Goal: Transaction & Acquisition: Purchase product/service

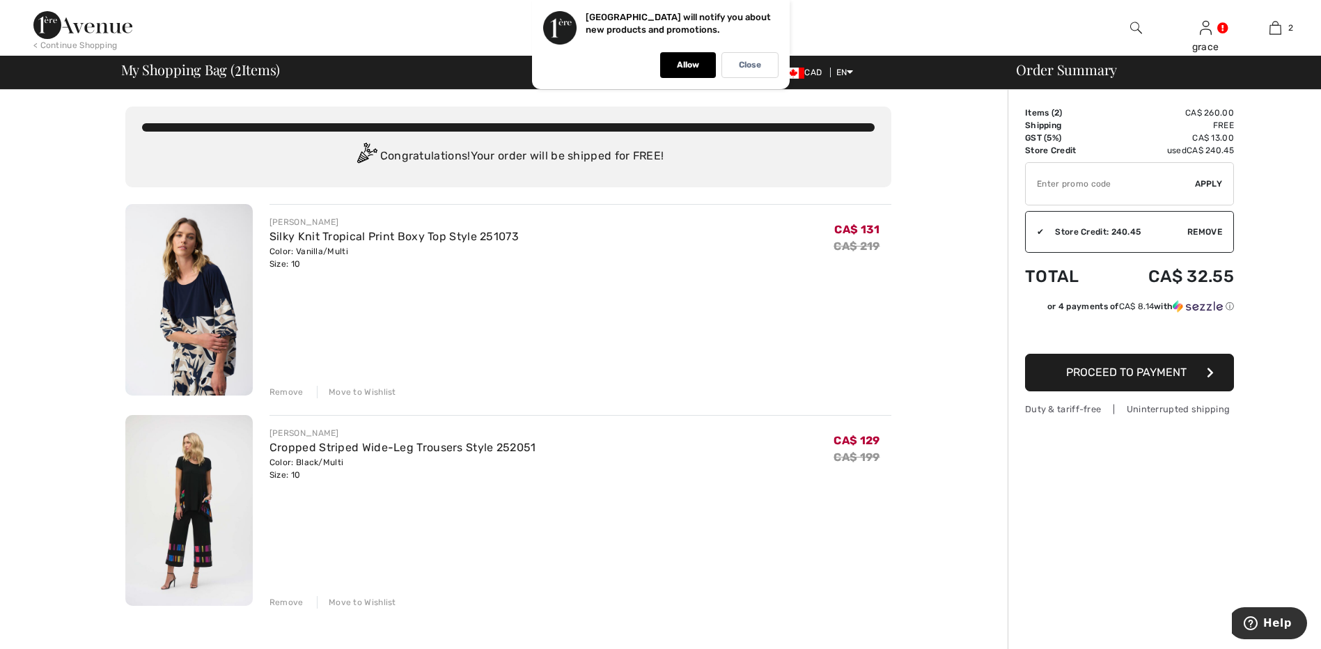
click at [297, 383] on div "Remove Move to Wishlist" at bounding box center [580, 390] width 622 height 15
click at [299, 397] on div "Remove" at bounding box center [286, 392] width 34 height 13
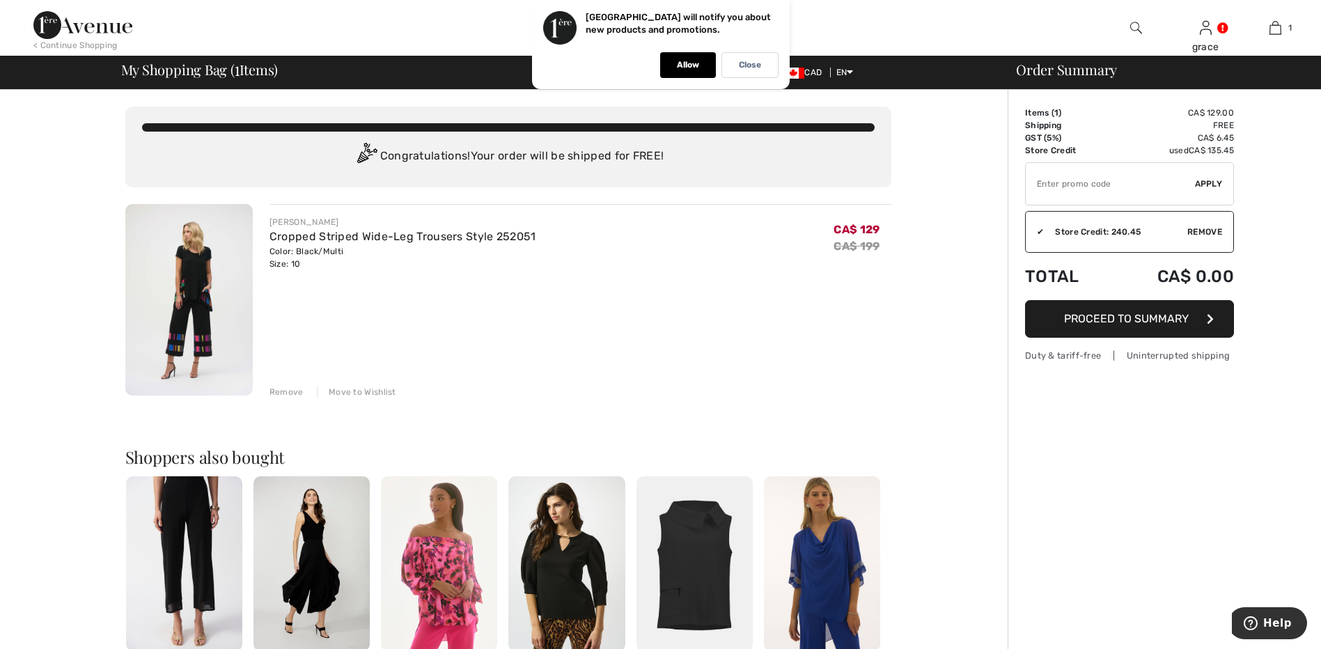
click at [292, 397] on div "Remove" at bounding box center [286, 392] width 34 height 13
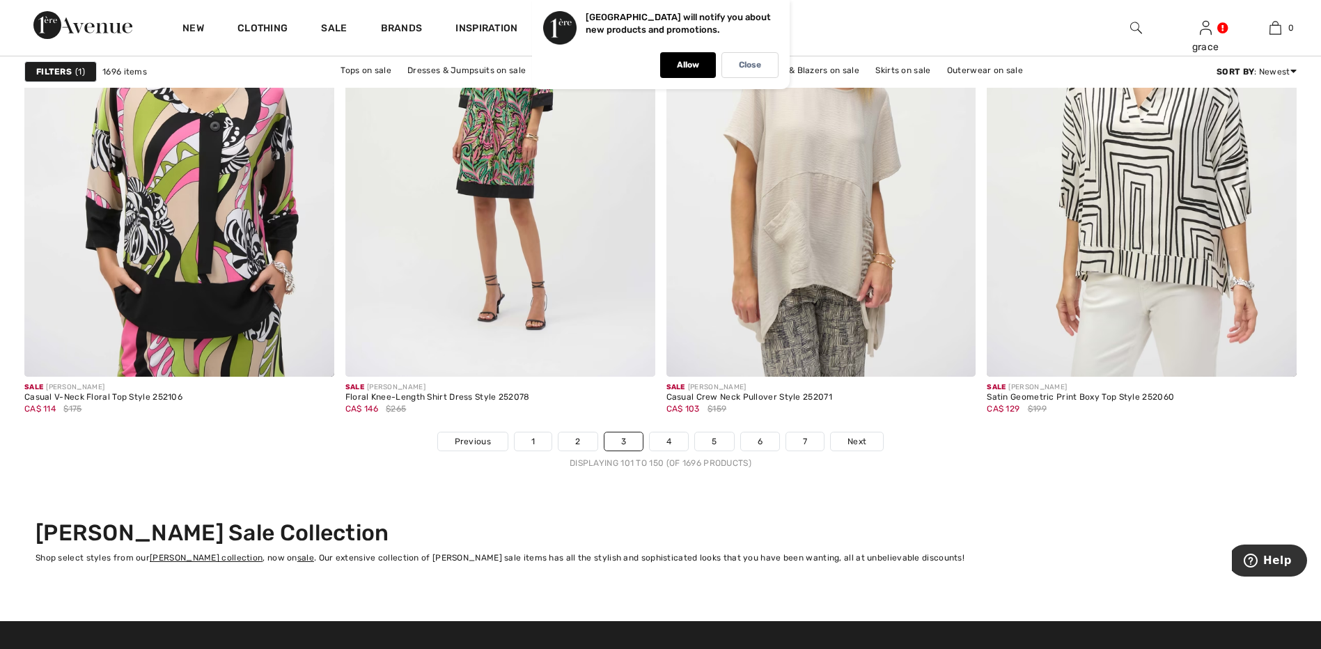
scroll to position [8005, 0]
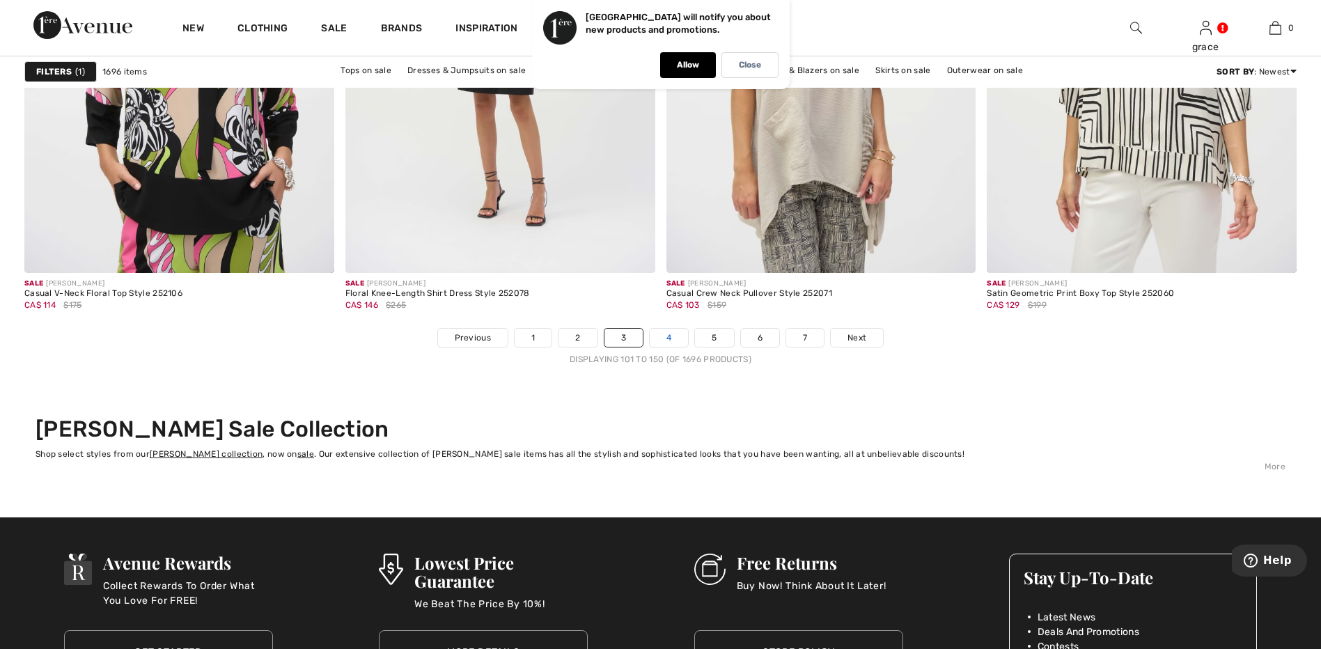
click at [668, 338] on link "4" at bounding box center [668, 338] width 38 height 18
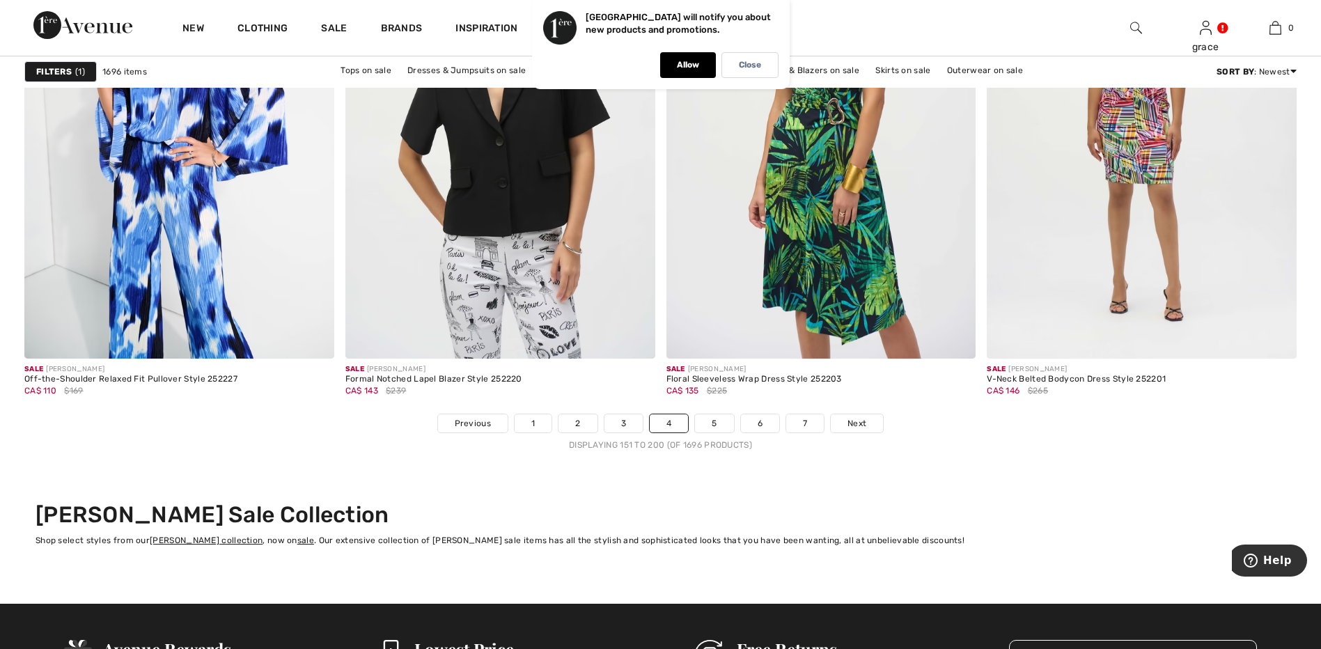
scroll to position [7936, 0]
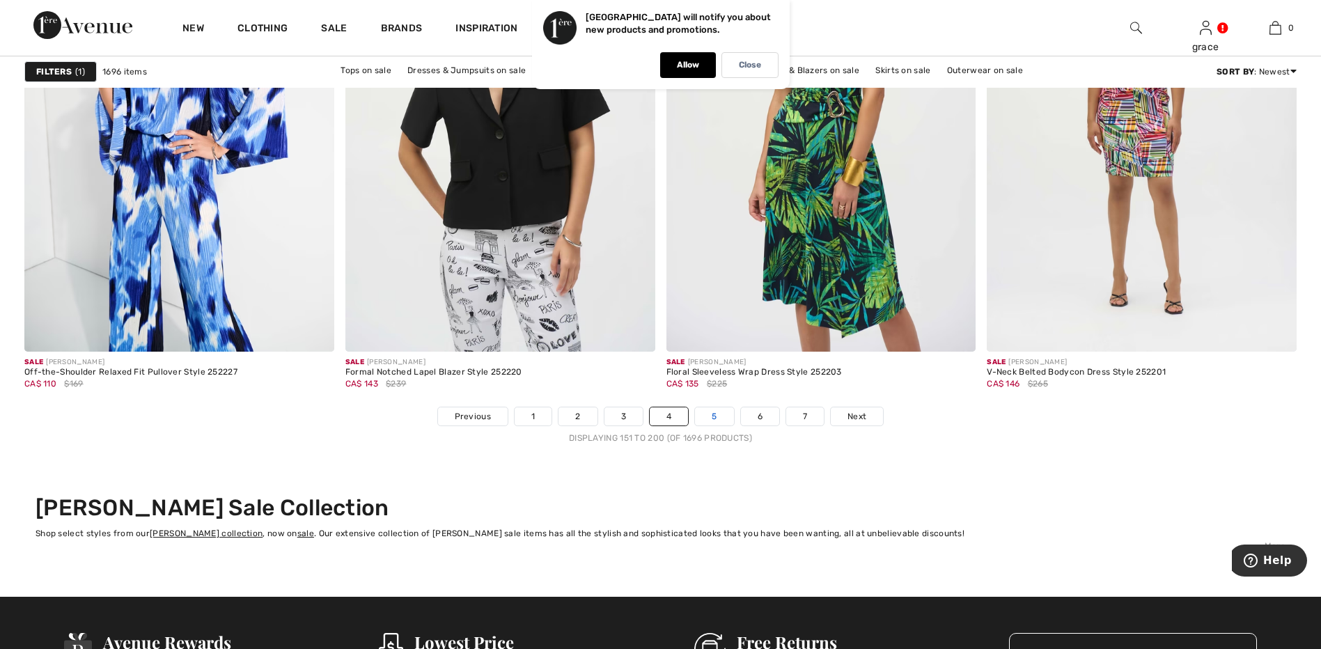
click at [714, 418] on link "5" at bounding box center [714, 416] width 38 height 18
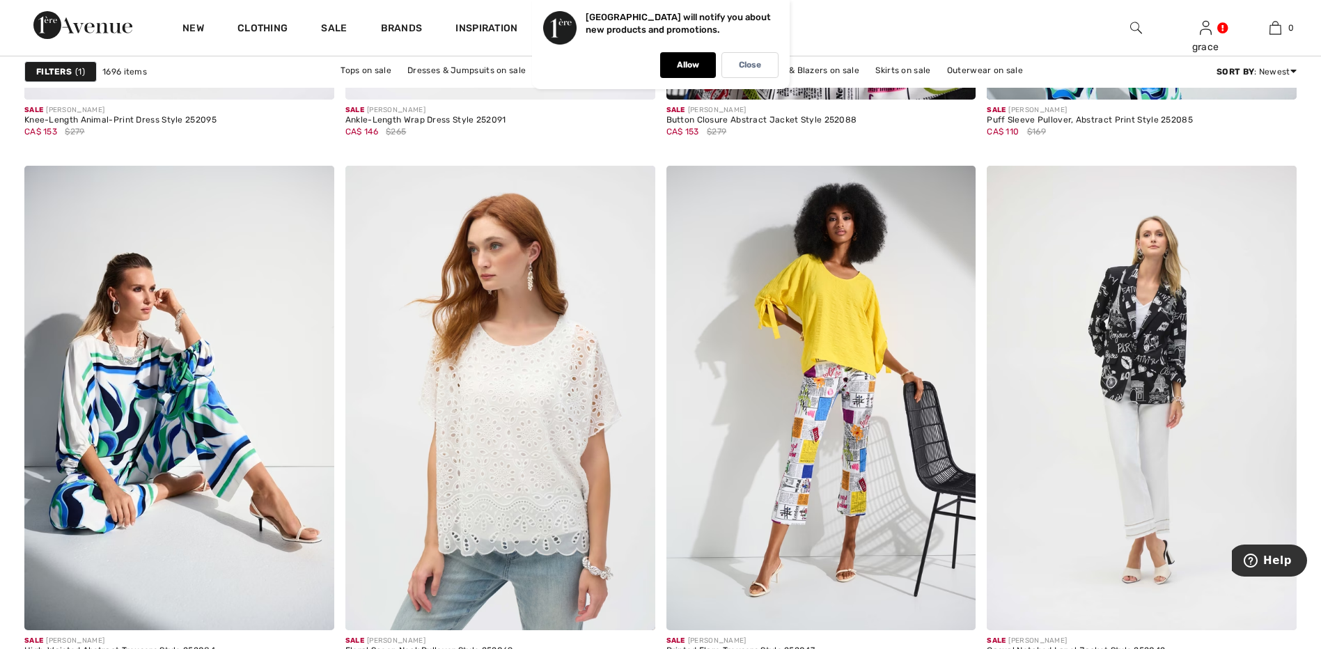
scroll to position [1810, 0]
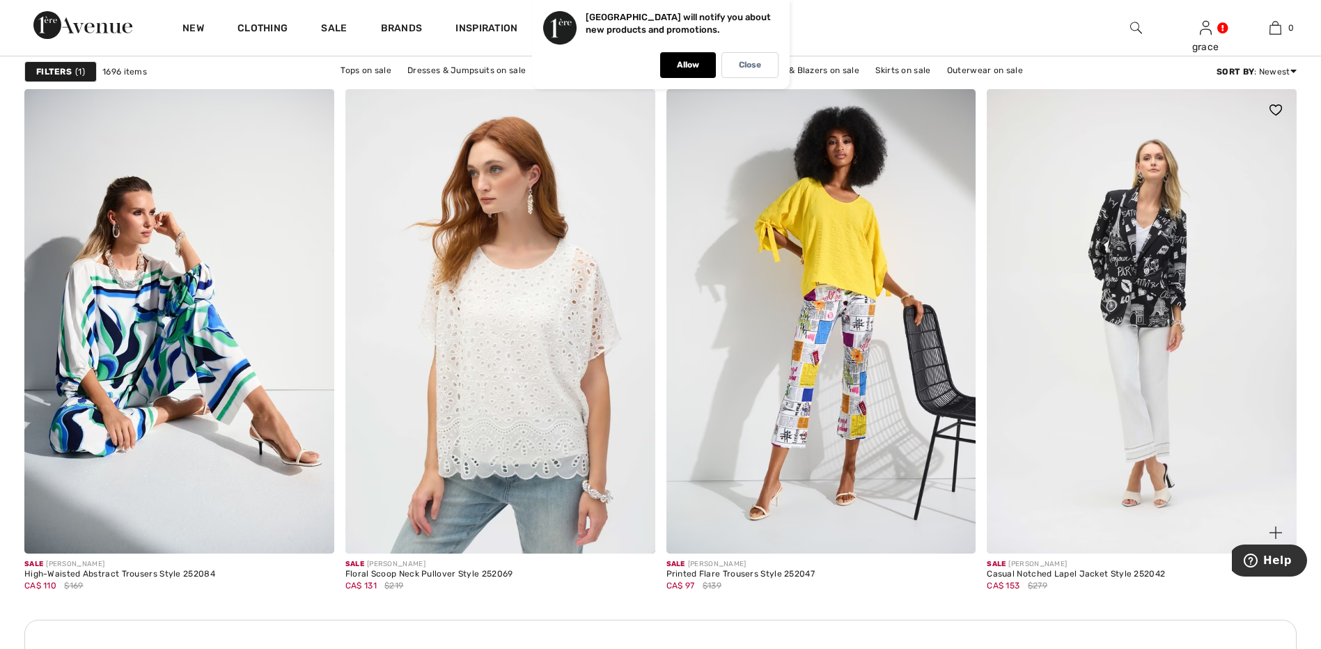
click at [1163, 292] on img at bounding box center [1141, 321] width 310 height 464
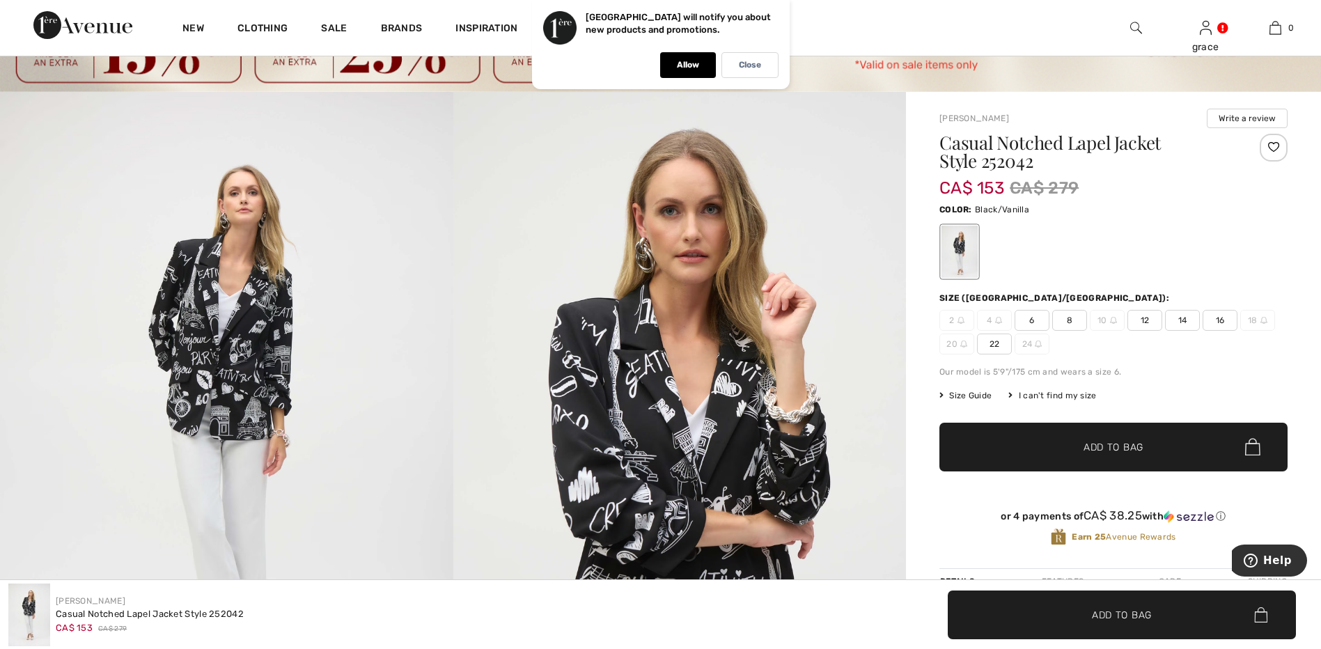
scroll to position [68, 0]
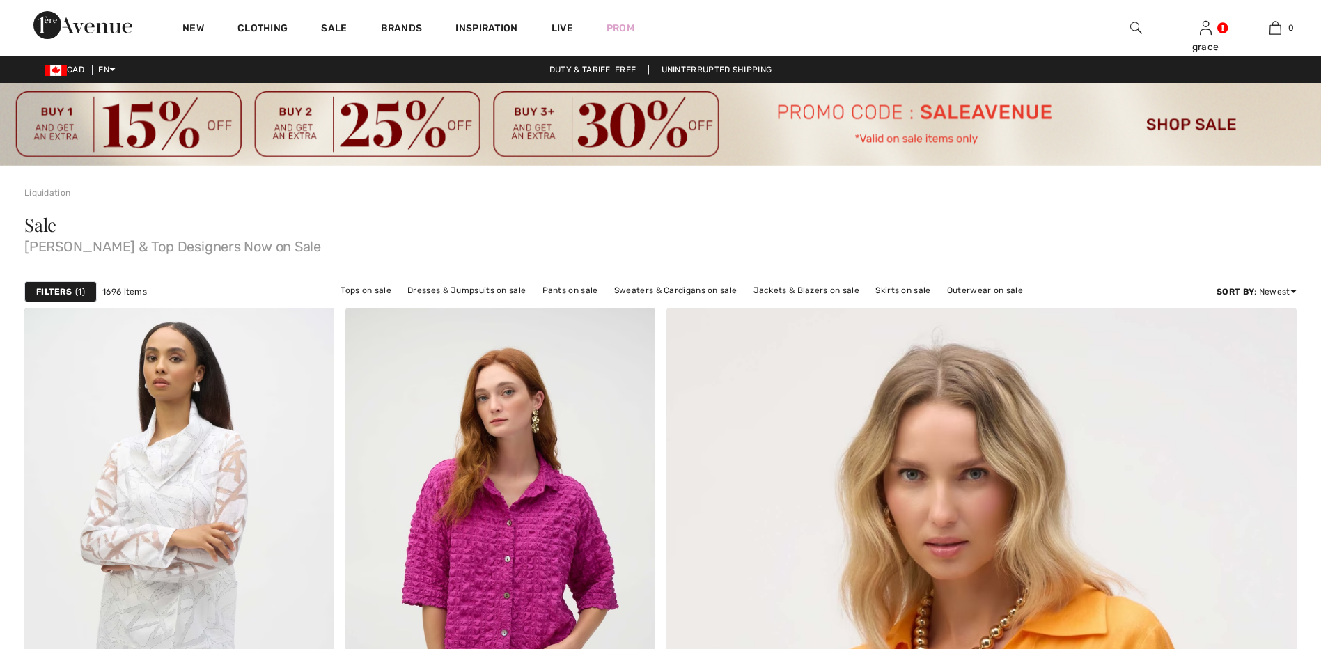
checkbox input "true"
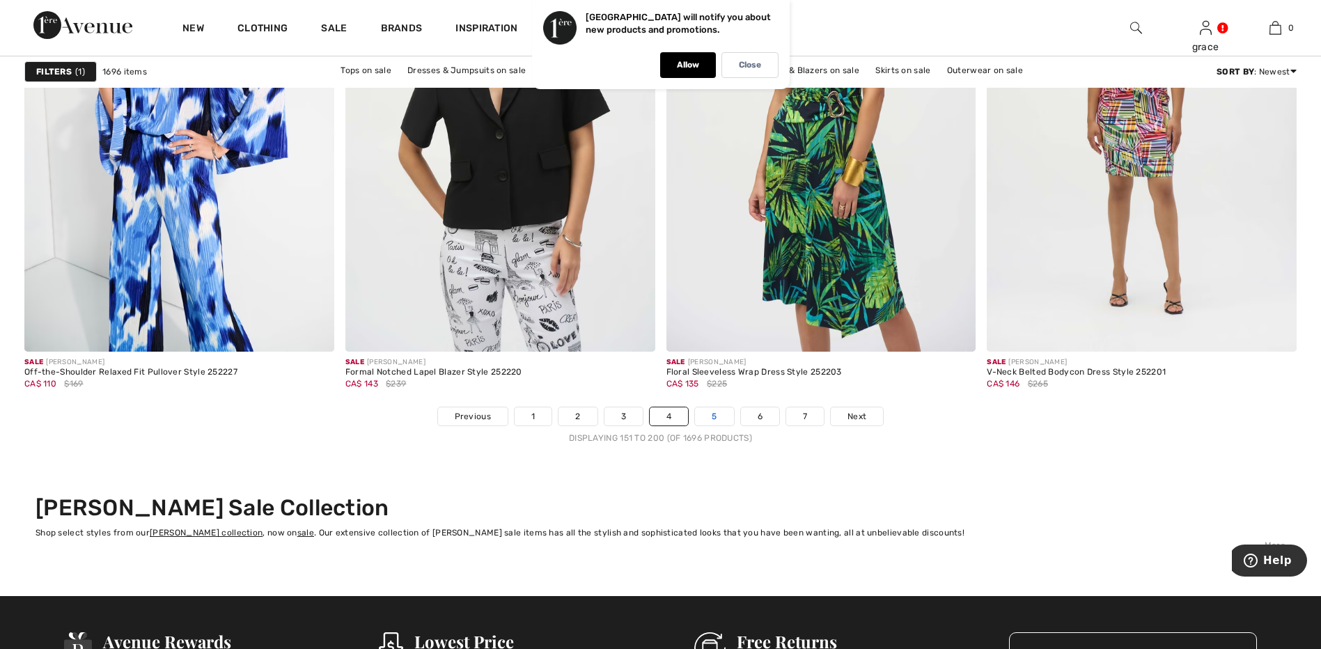
click at [721, 419] on link "5" at bounding box center [714, 416] width 38 height 18
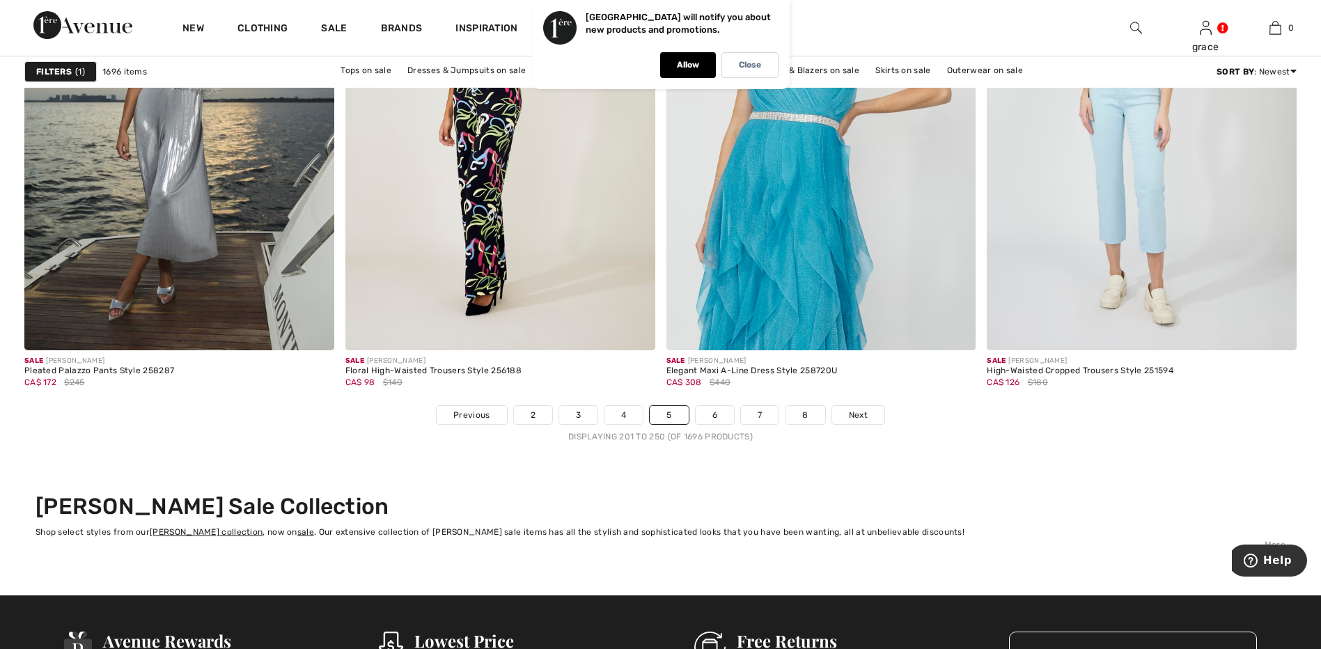
scroll to position [8005, 0]
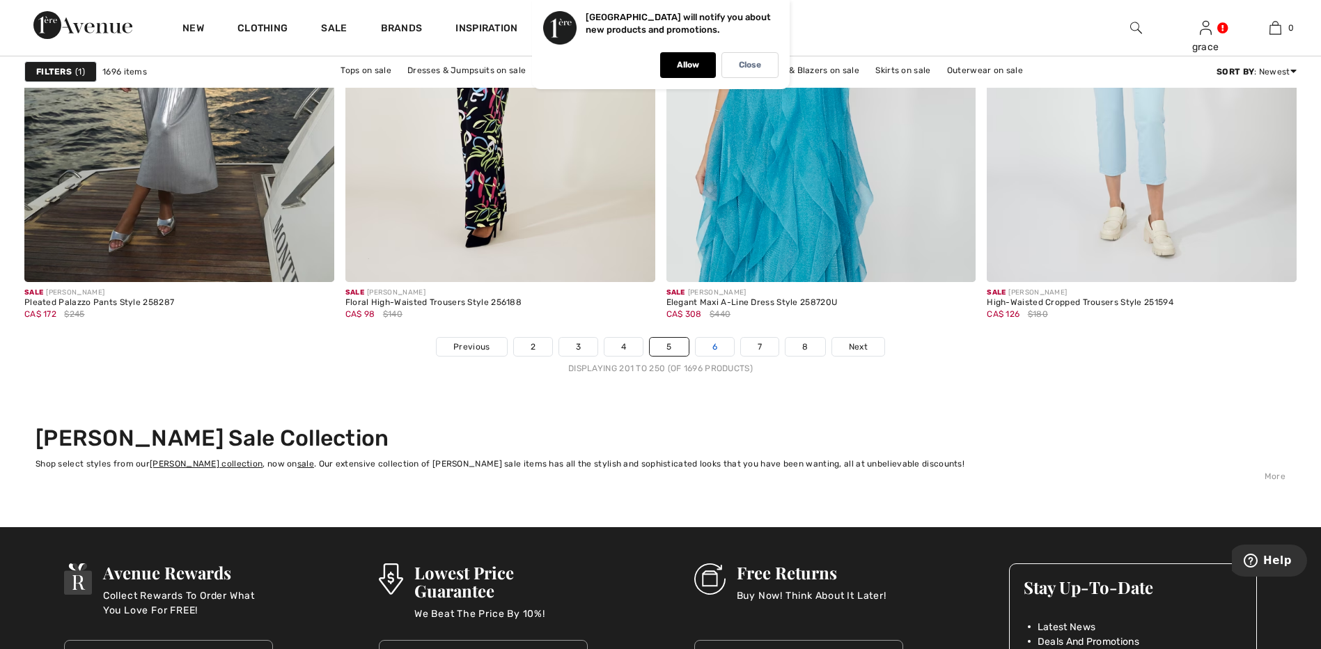
click at [714, 347] on link "6" at bounding box center [714, 347] width 38 height 18
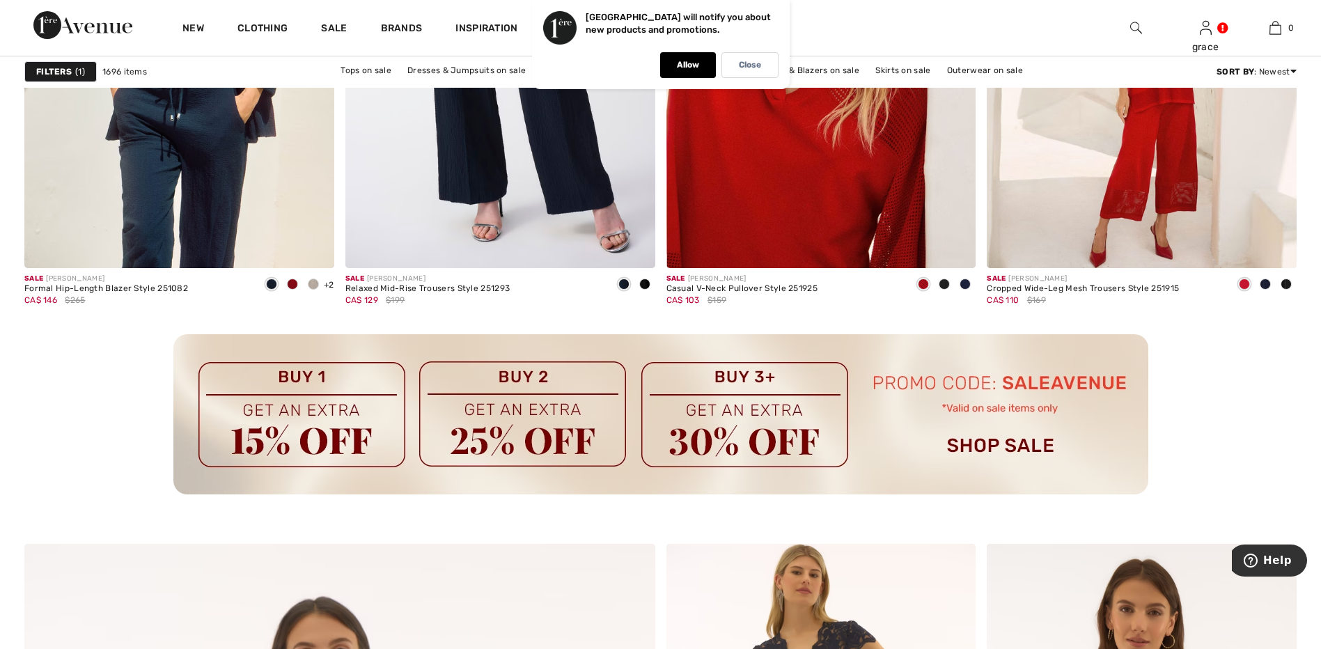
scroll to position [3759, 0]
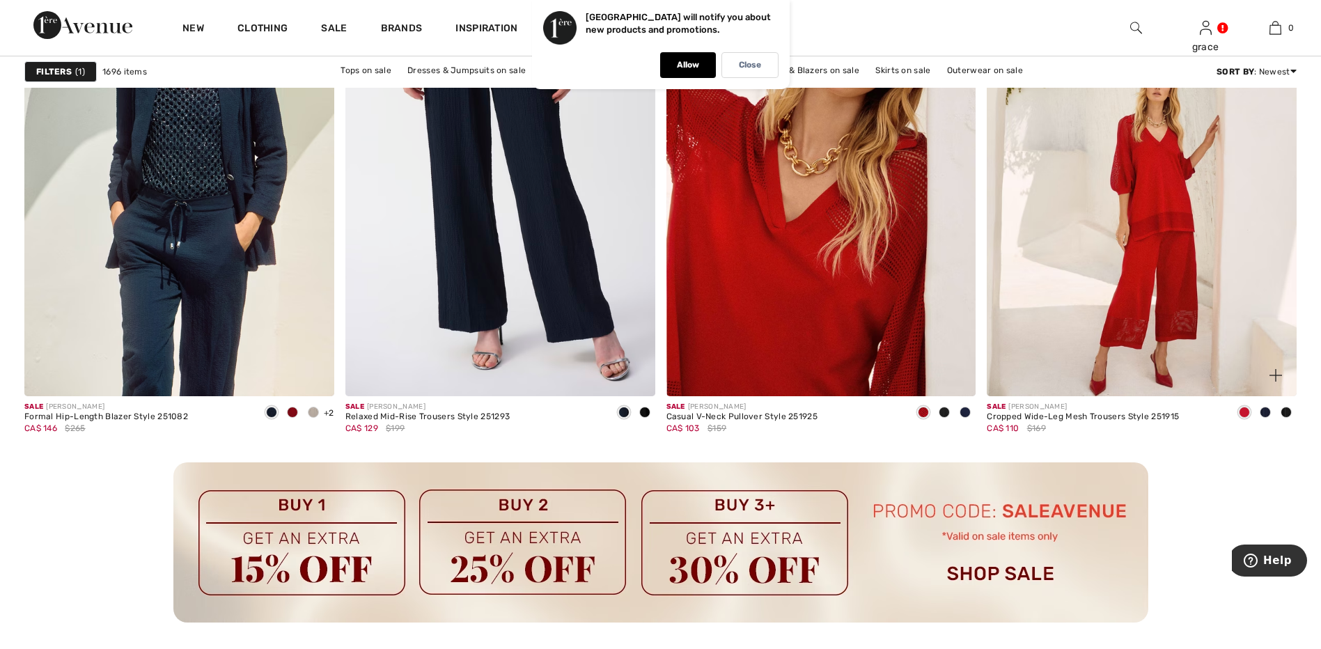
click at [1265, 412] on span at bounding box center [1264, 412] width 11 height 11
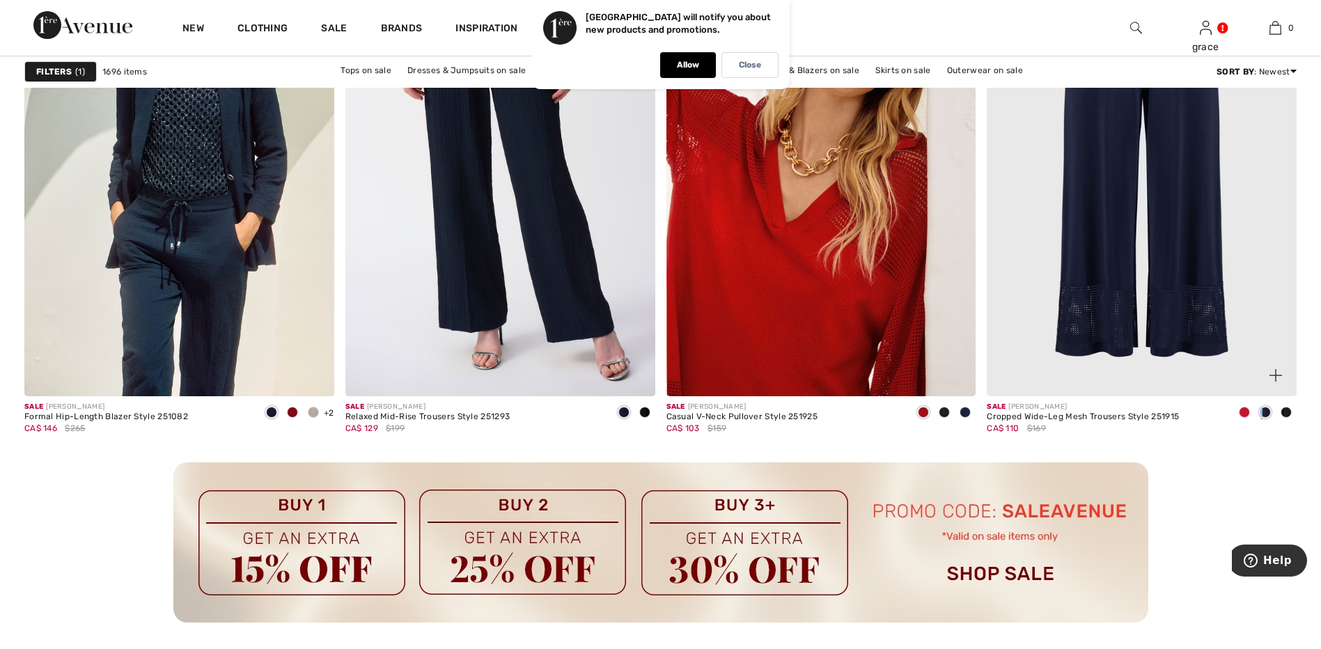
click at [1265, 412] on span at bounding box center [1264, 412] width 11 height 11
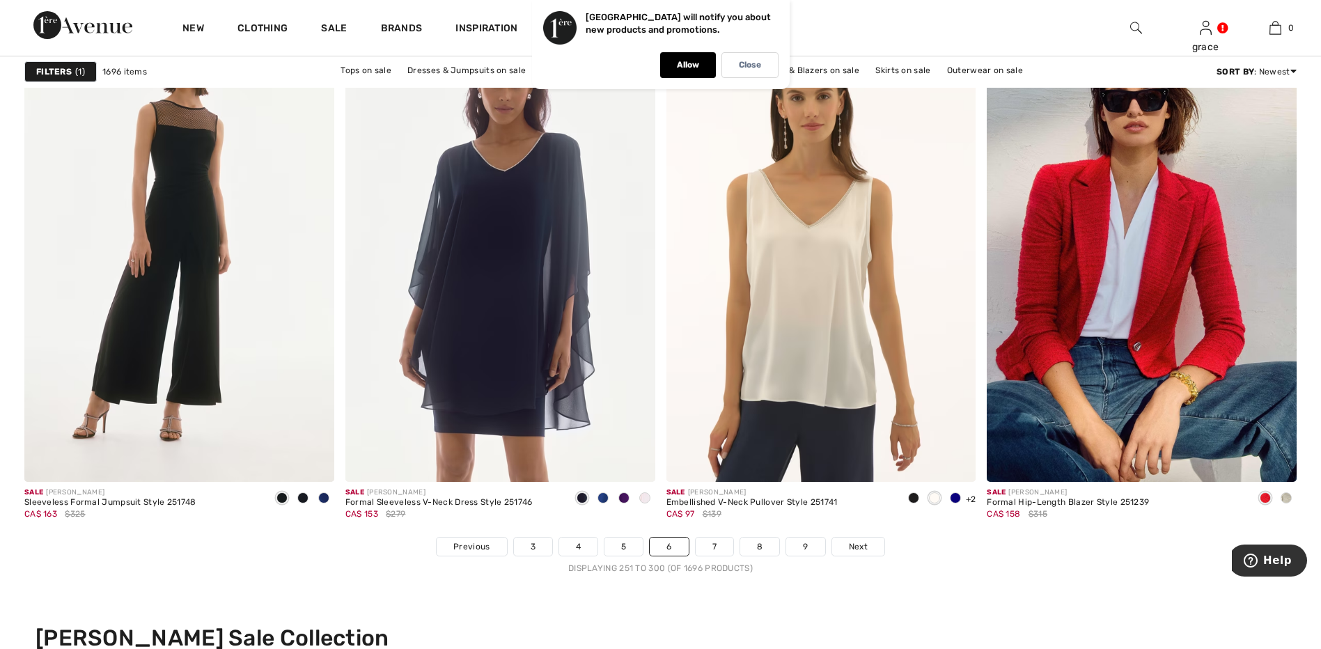
scroll to position [7866, 0]
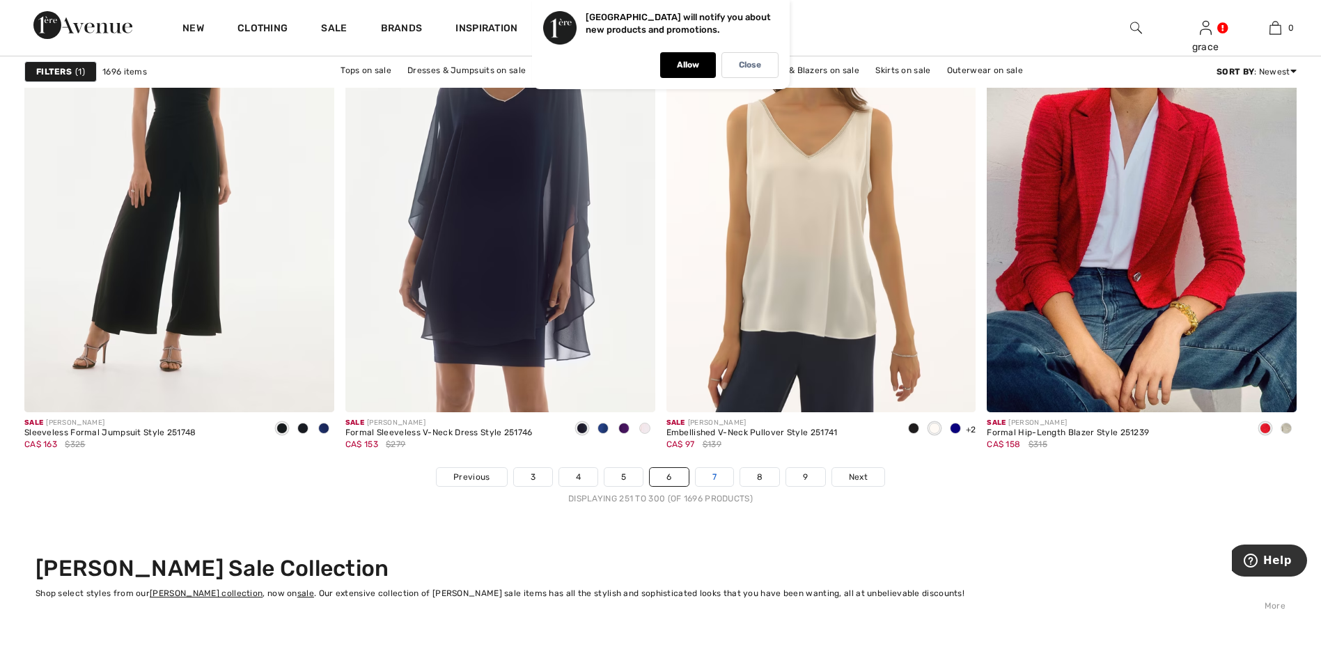
click at [726, 476] on link "7" at bounding box center [714, 477] width 38 height 18
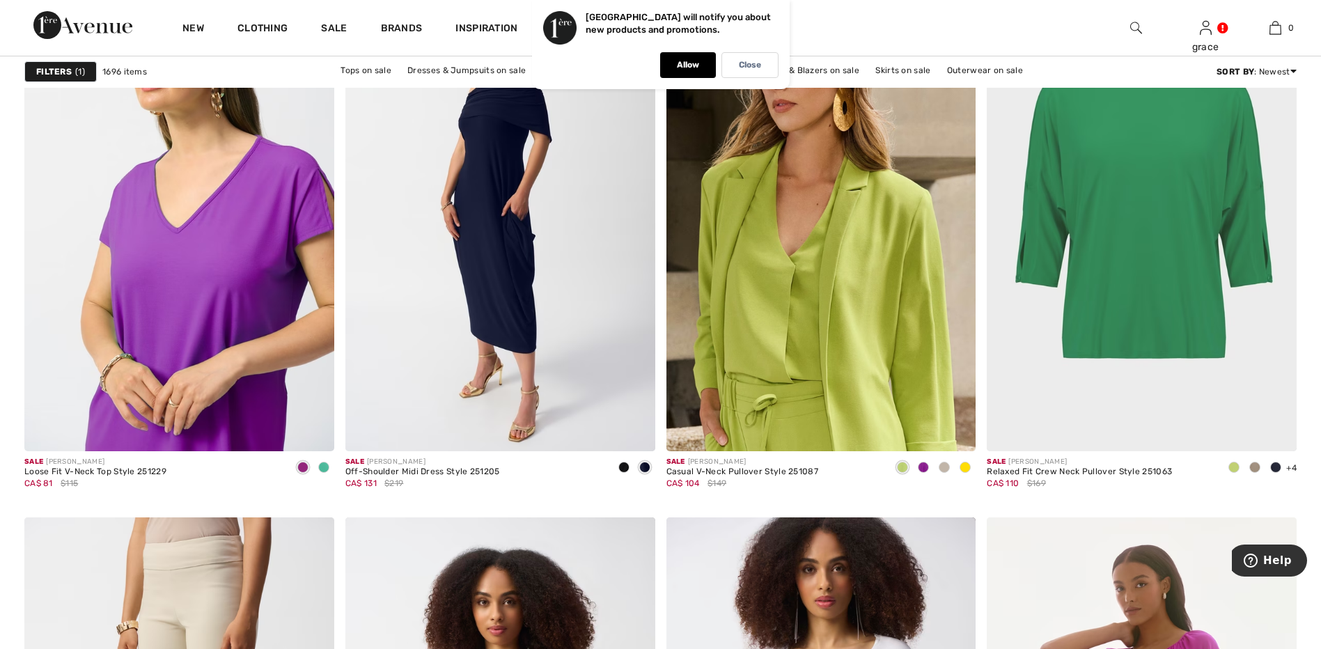
scroll to position [2586, 0]
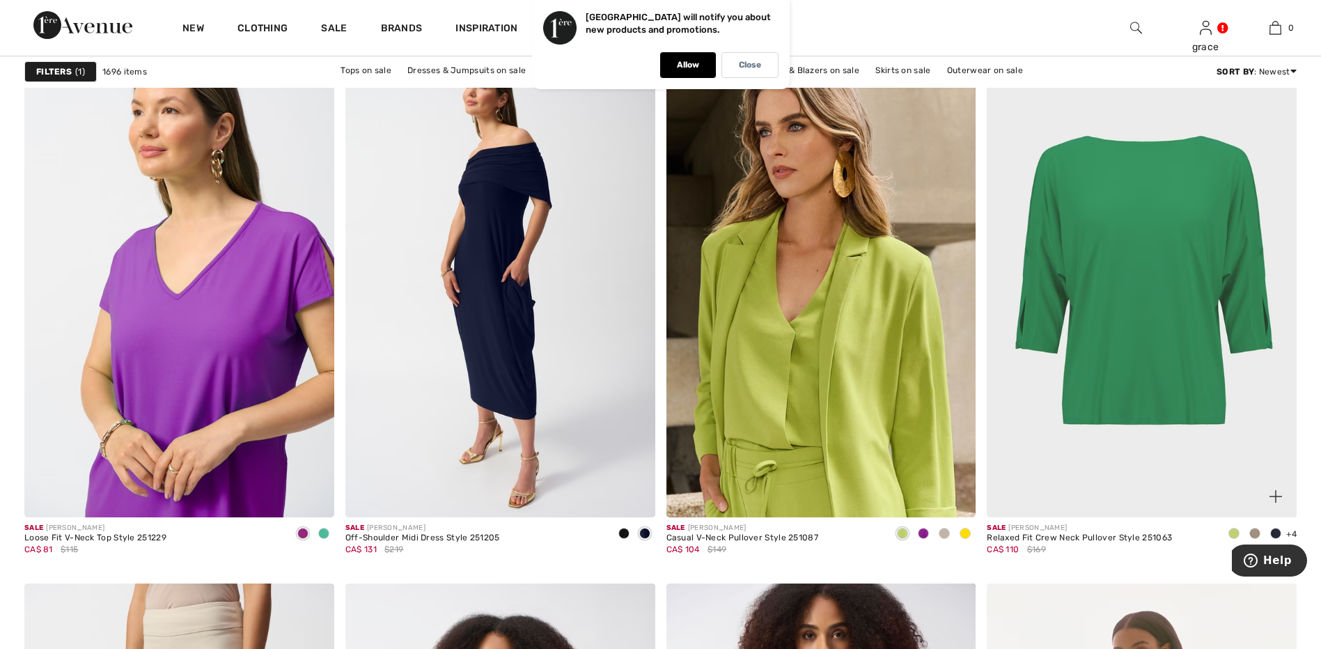
click at [1252, 533] on span at bounding box center [1254, 533] width 11 height 11
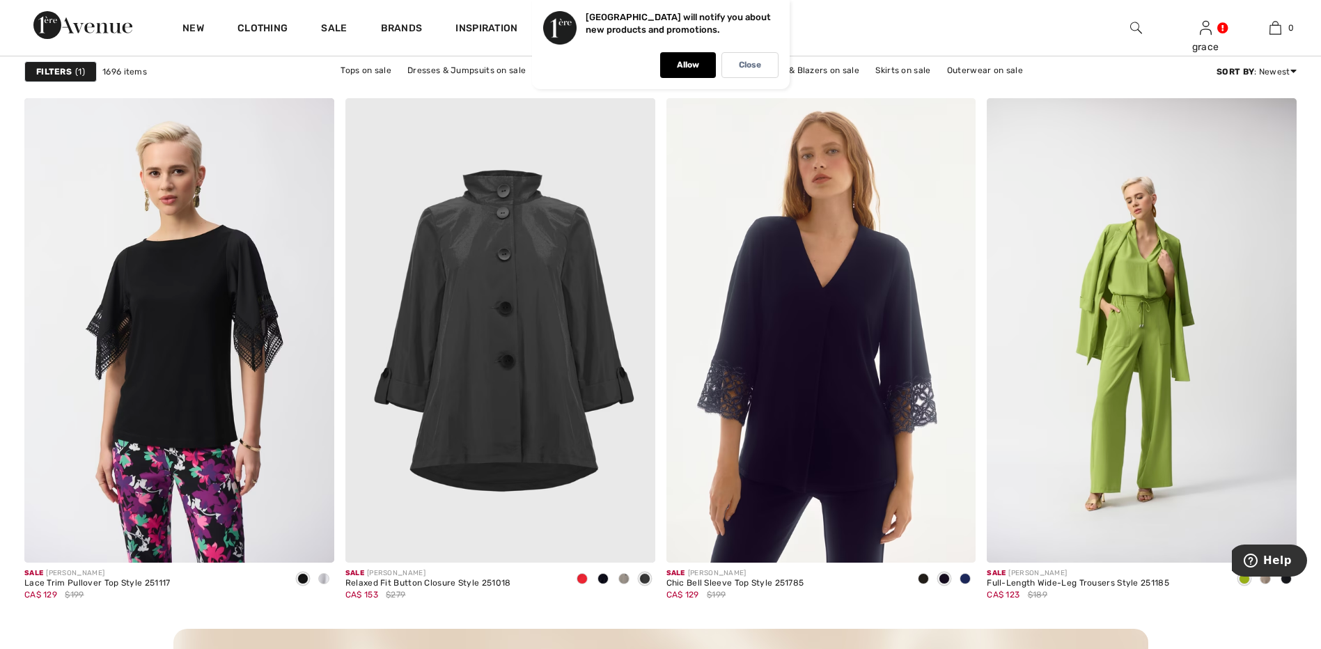
scroll to position [5997, 0]
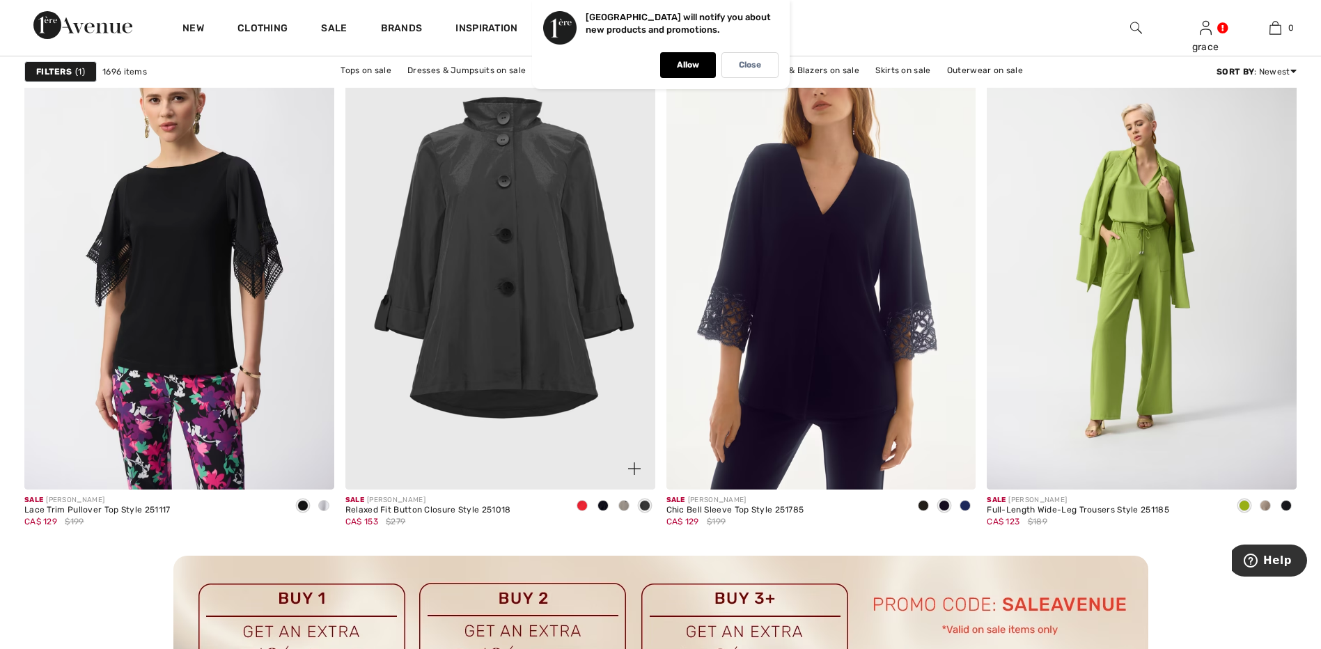
click at [581, 516] on div at bounding box center [582, 506] width 21 height 23
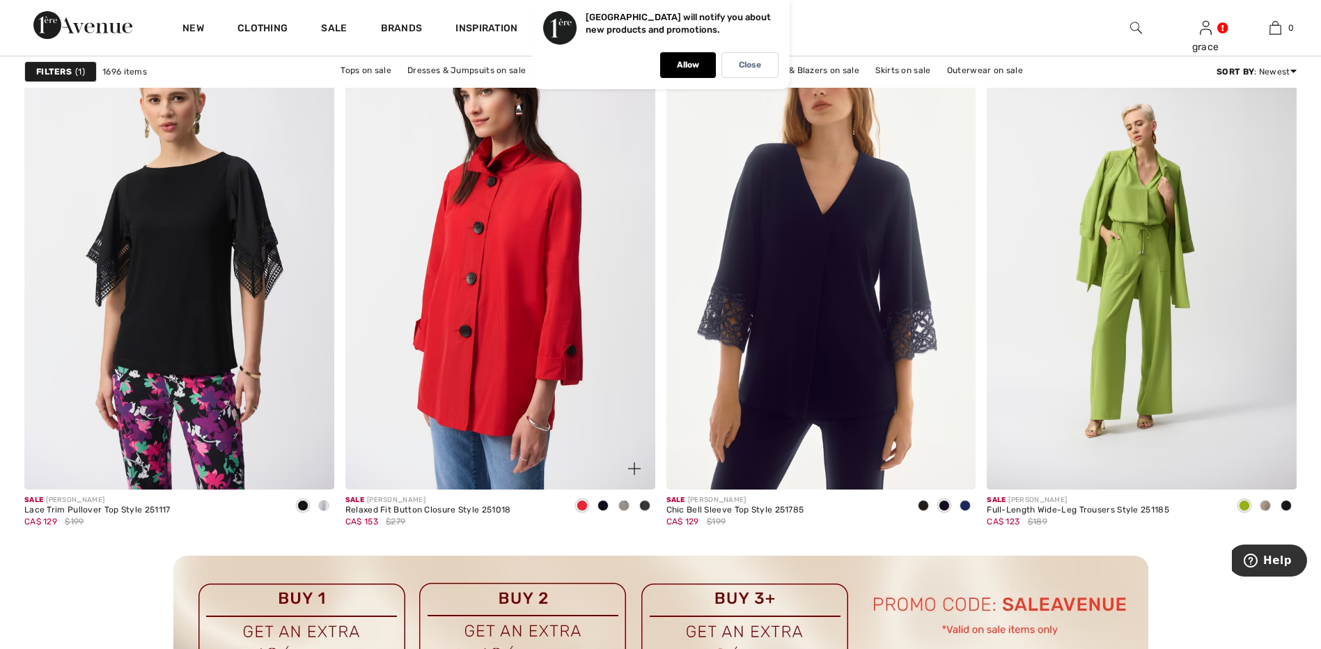
click at [625, 510] on span at bounding box center [623, 505] width 11 height 11
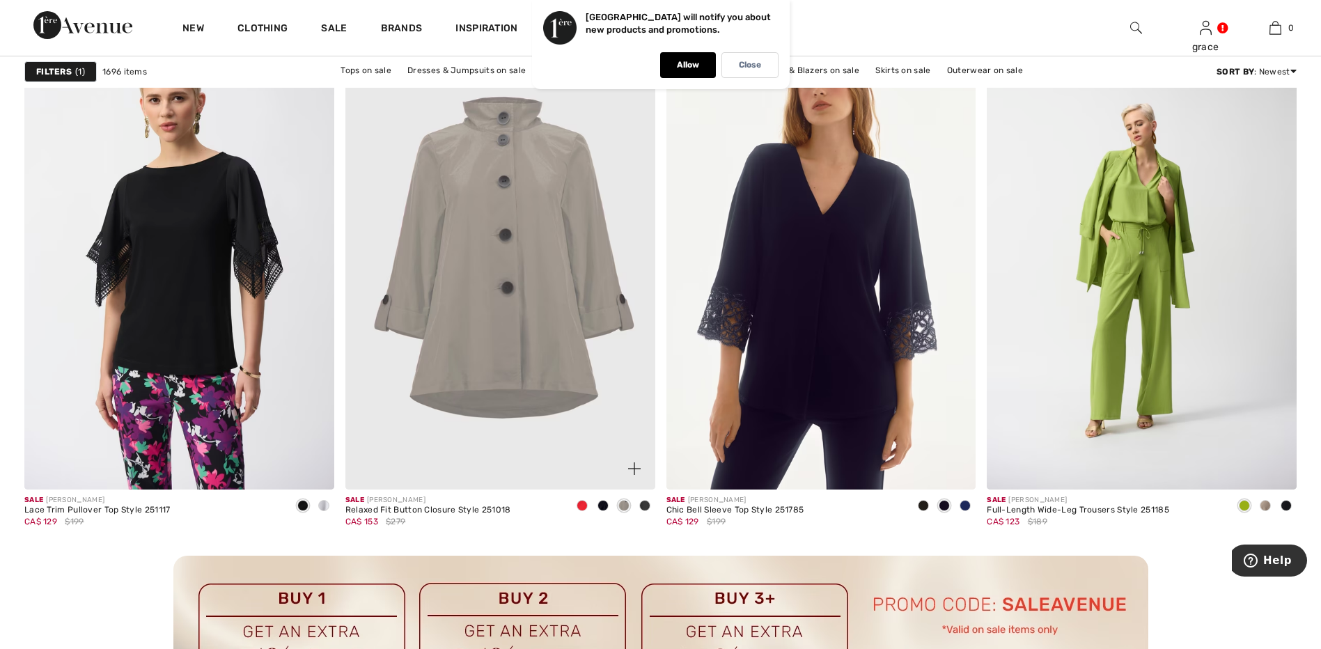
click at [613, 510] on div at bounding box center [623, 506] width 21 height 23
click at [609, 508] on div at bounding box center [602, 506] width 21 height 23
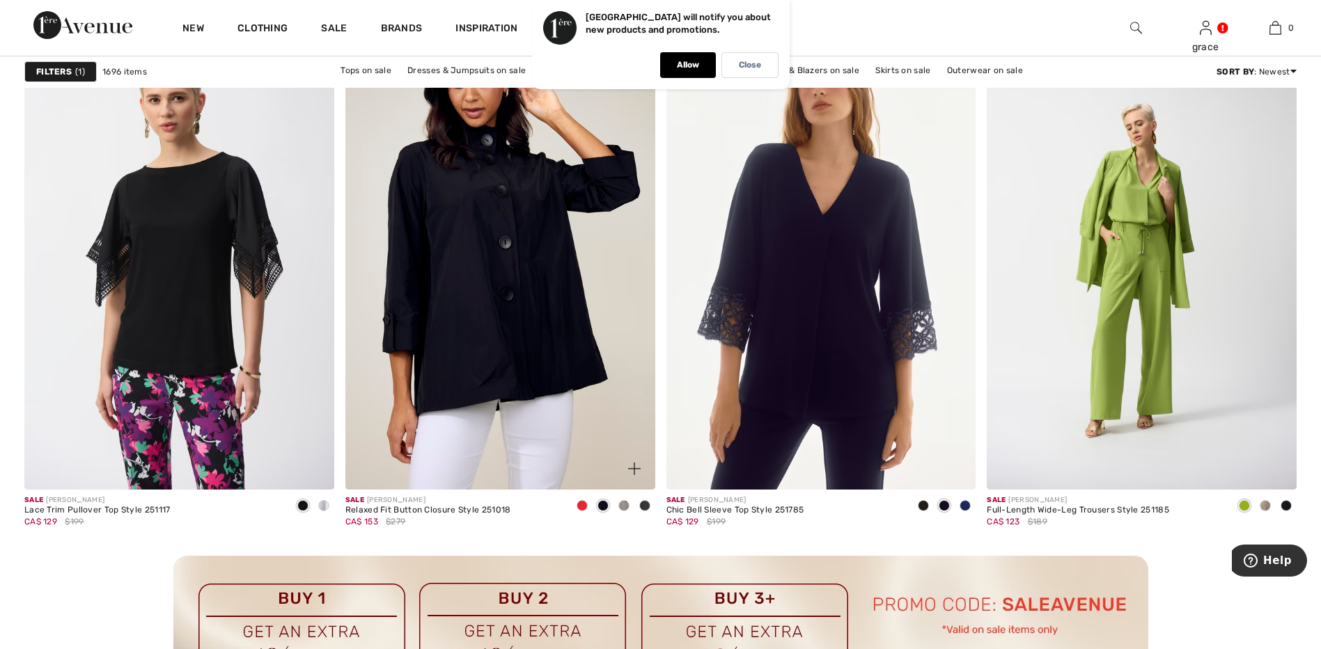
click at [585, 505] on span at bounding box center [581, 505] width 11 height 11
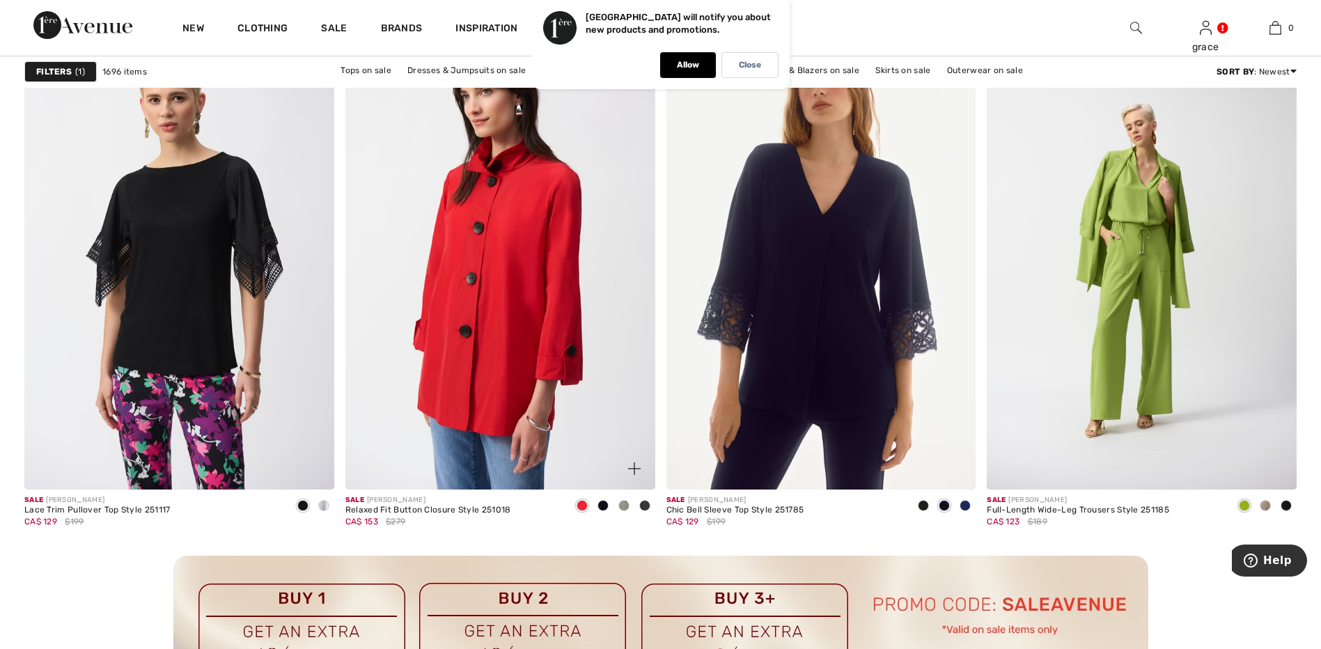
click at [537, 338] on img at bounding box center [500, 257] width 310 height 464
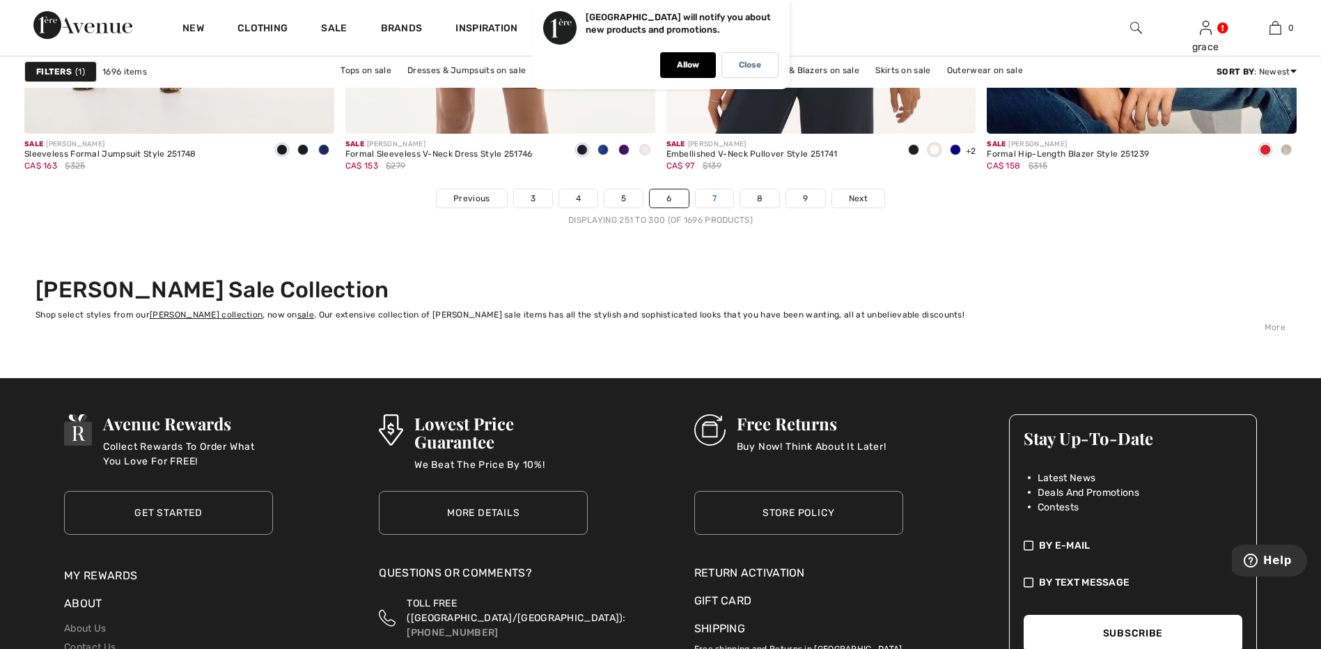
click at [716, 198] on link "7" at bounding box center [714, 198] width 38 height 18
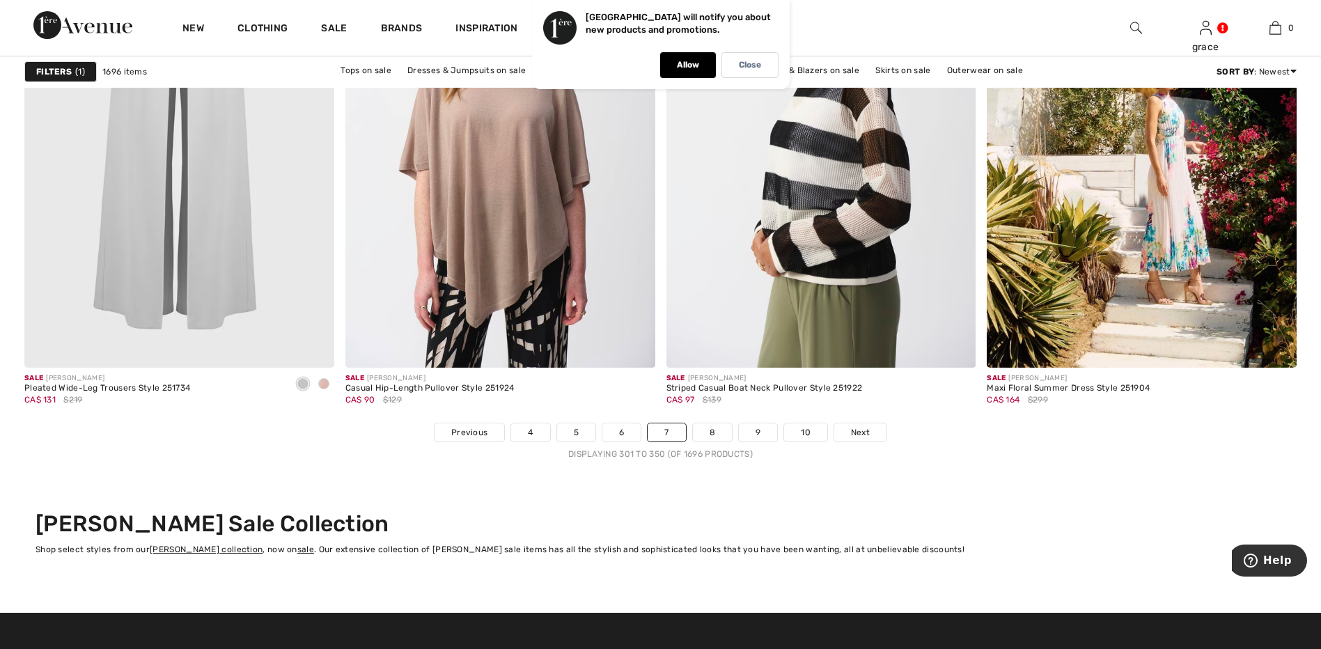
scroll to position [7936, 0]
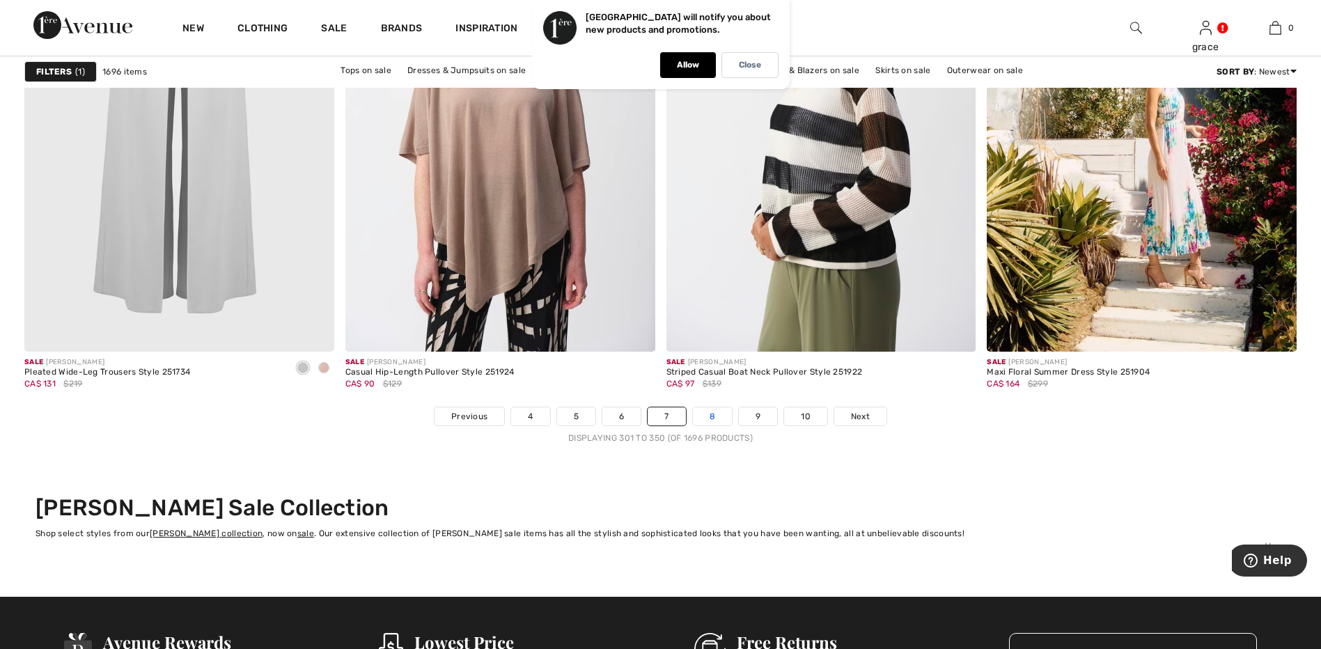
click at [720, 425] on link "8" at bounding box center [712, 416] width 39 height 18
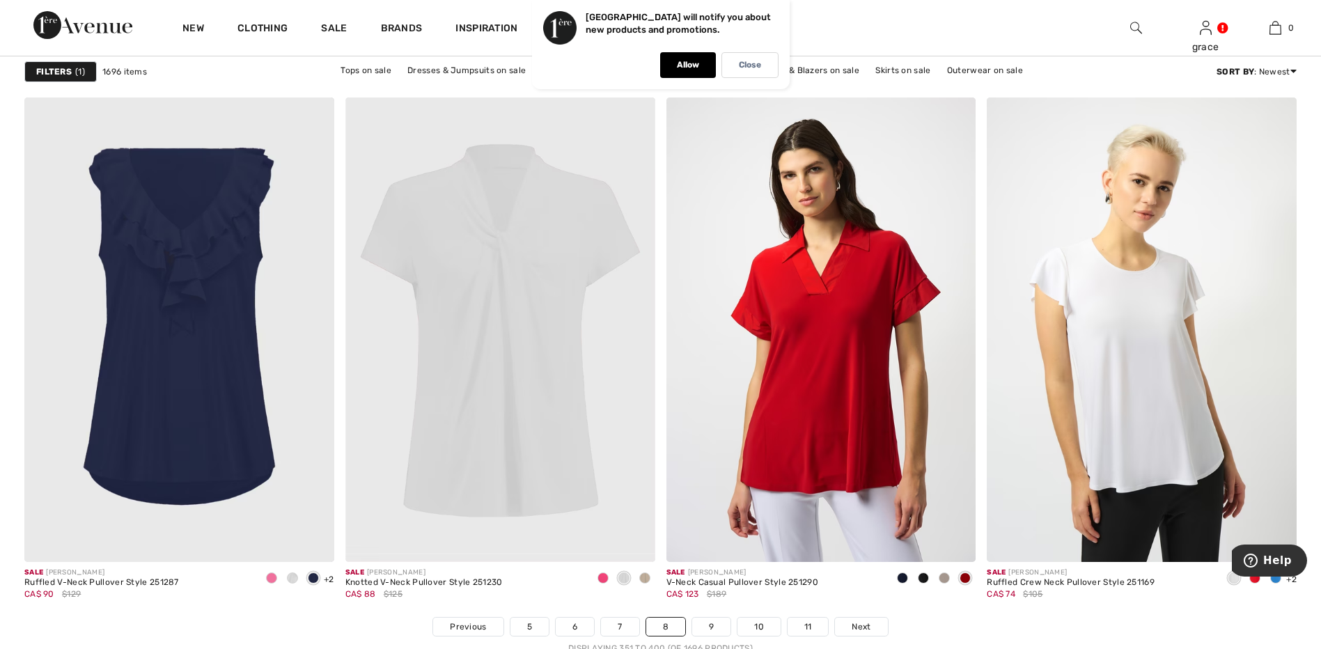
scroll to position [7727, 0]
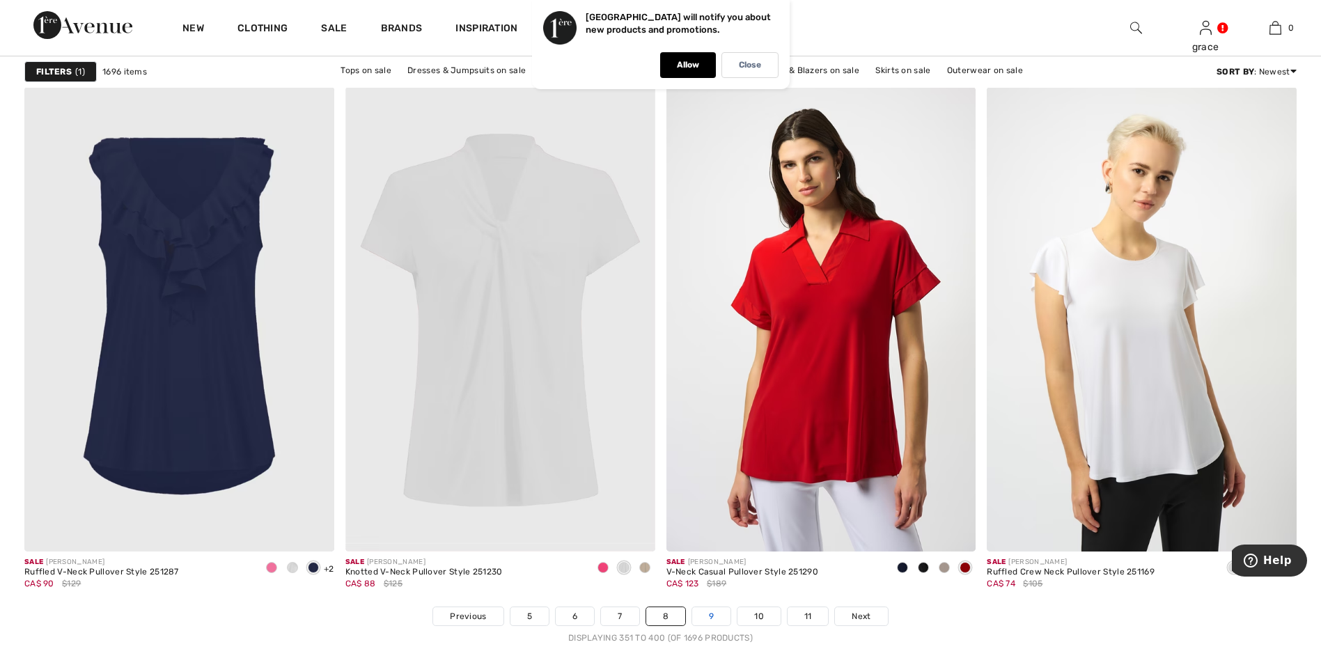
click at [711, 617] on link "9" at bounding box center [711, 616] width 38 height 18
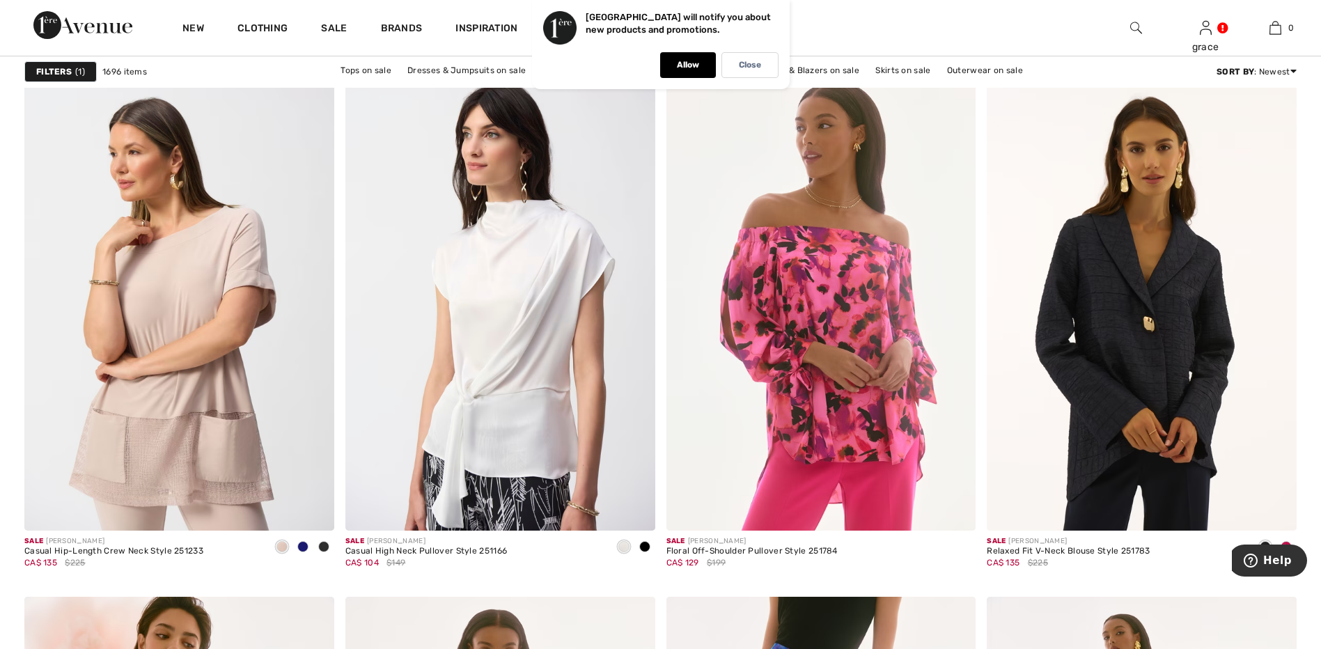
scroll to position [2576, 0]
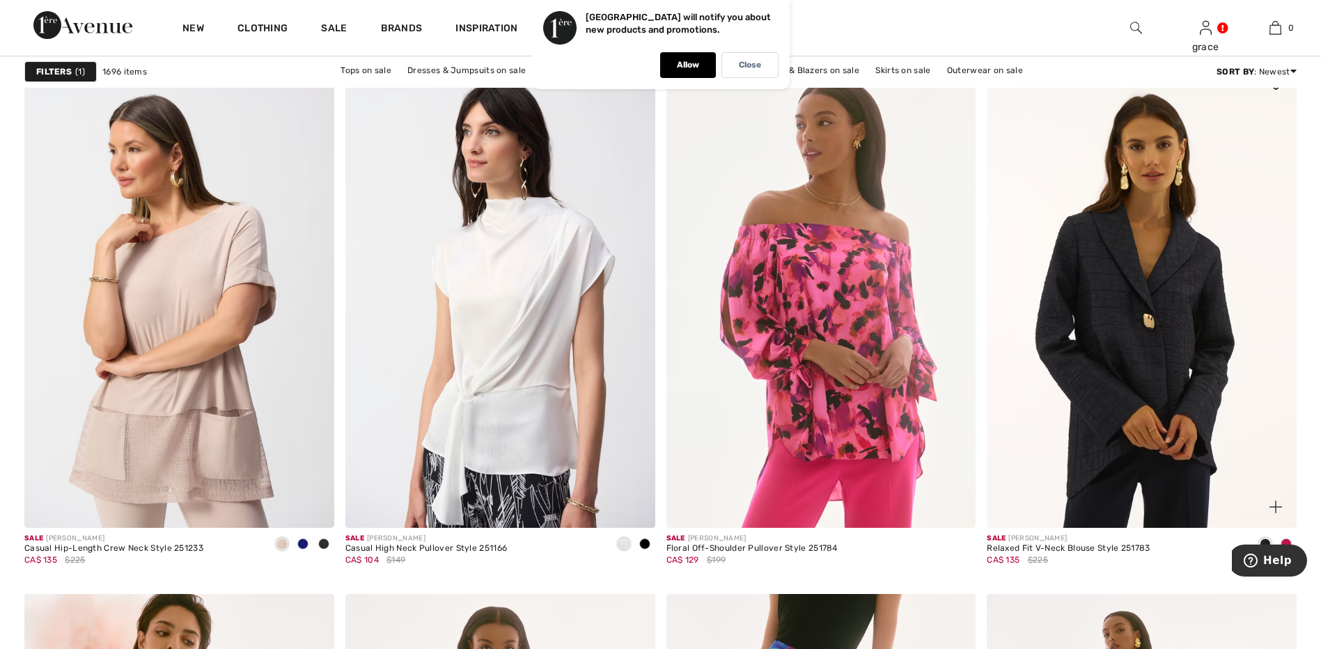
click at [1162, 344] on img at bounding box center [1141, 295] width 310 height 464
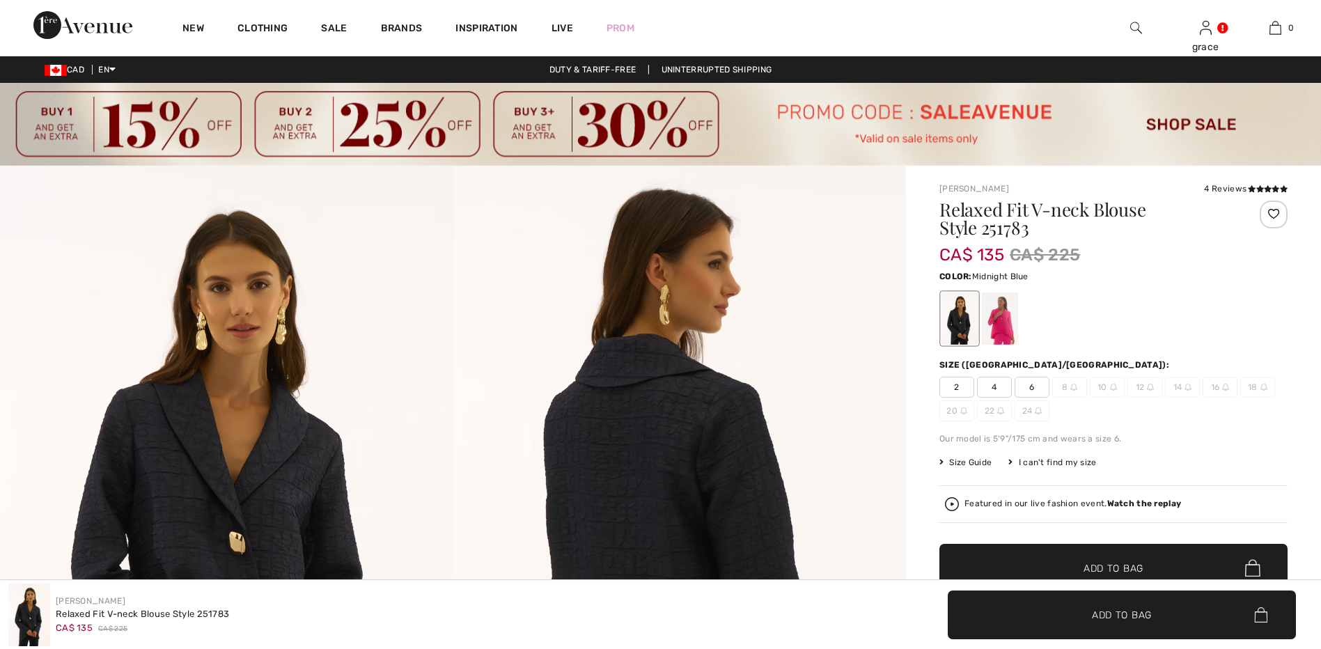
checkbox input "true"
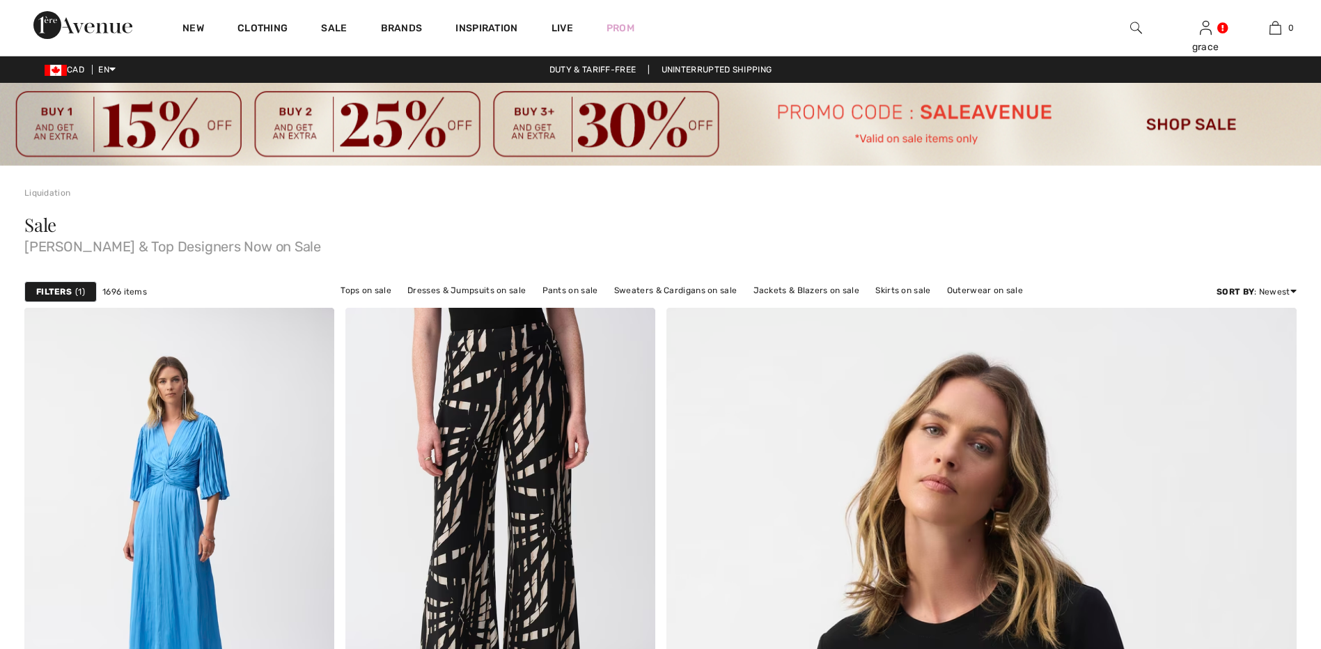
checkbox input "true"
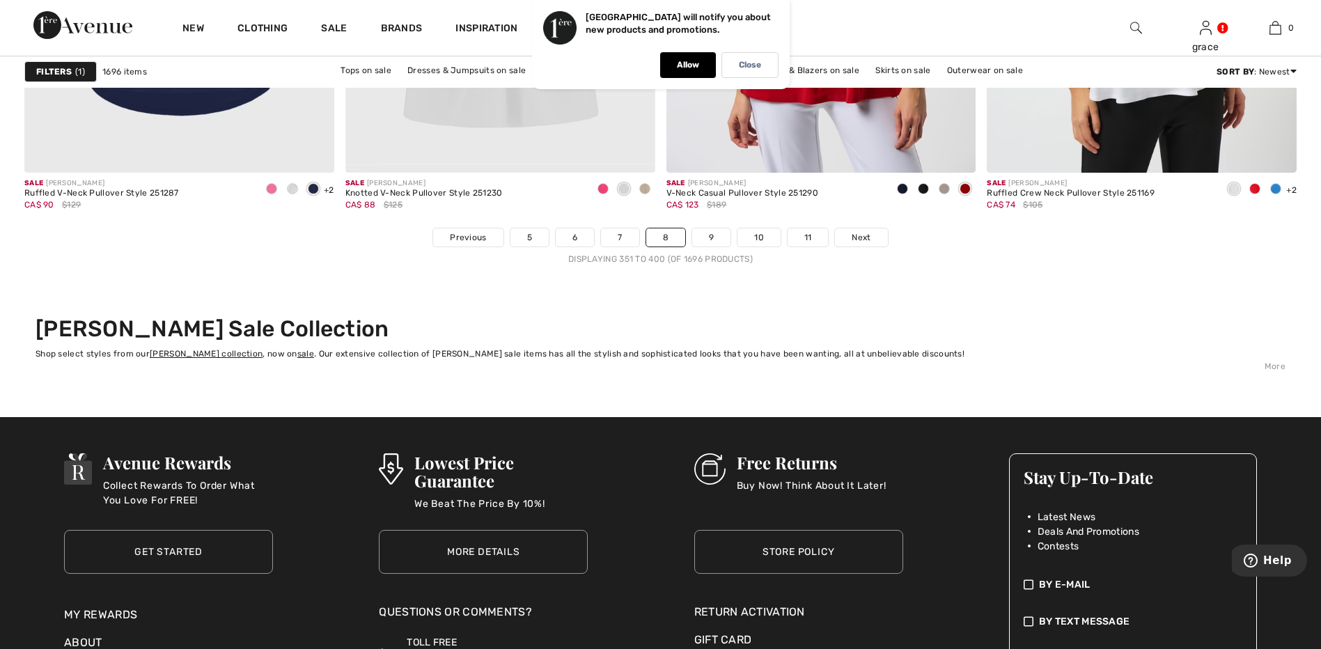
scroll to position [8214, 0]
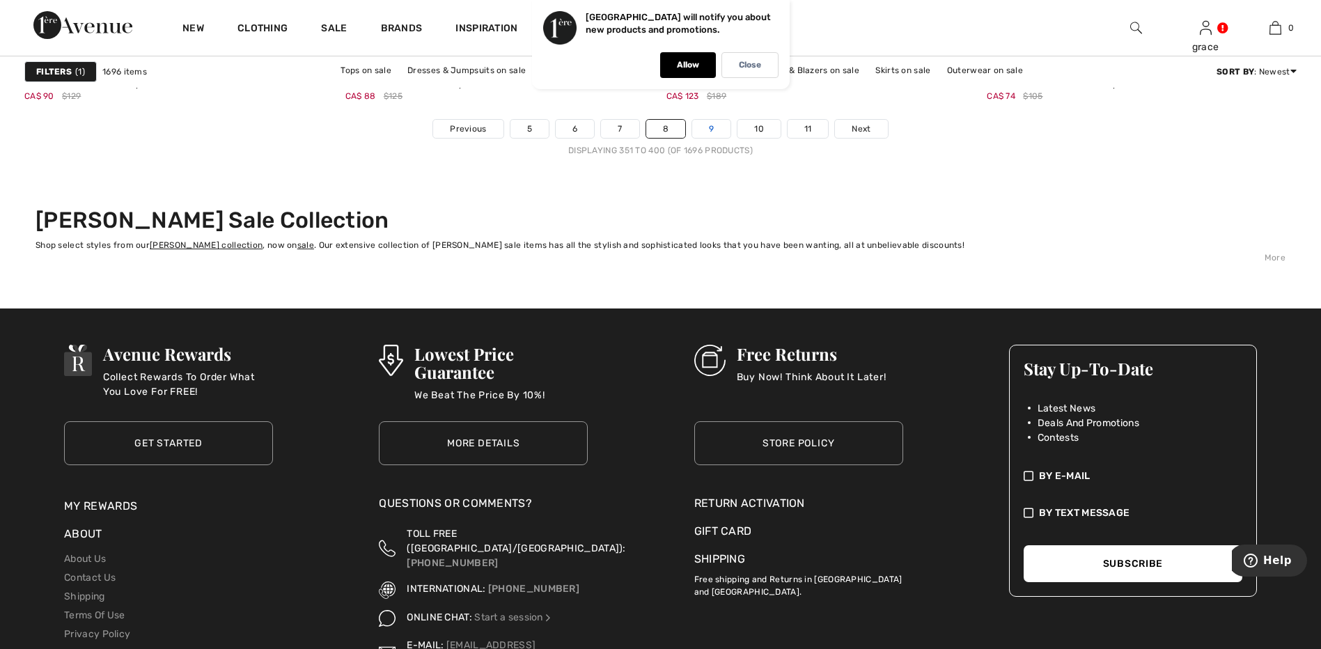
click at [711, 129] on link "9" at bounding box center [711, 129] width 38 height 18
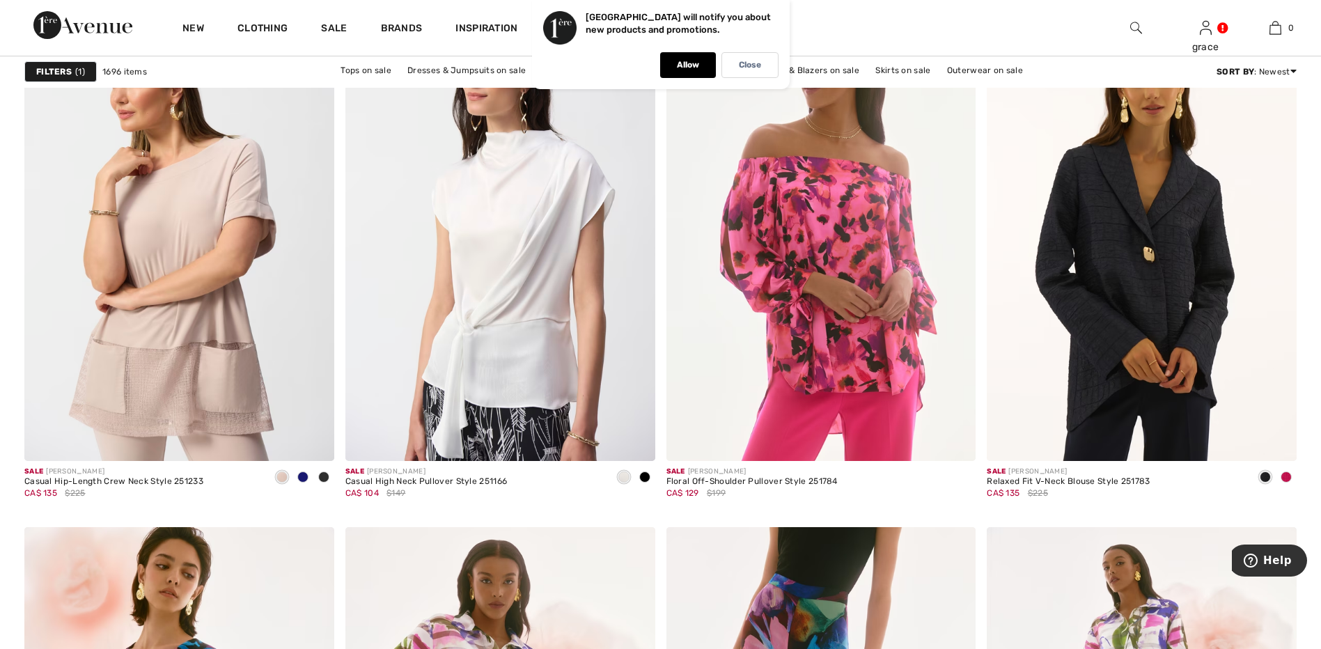
scroll to position [2645, 0]
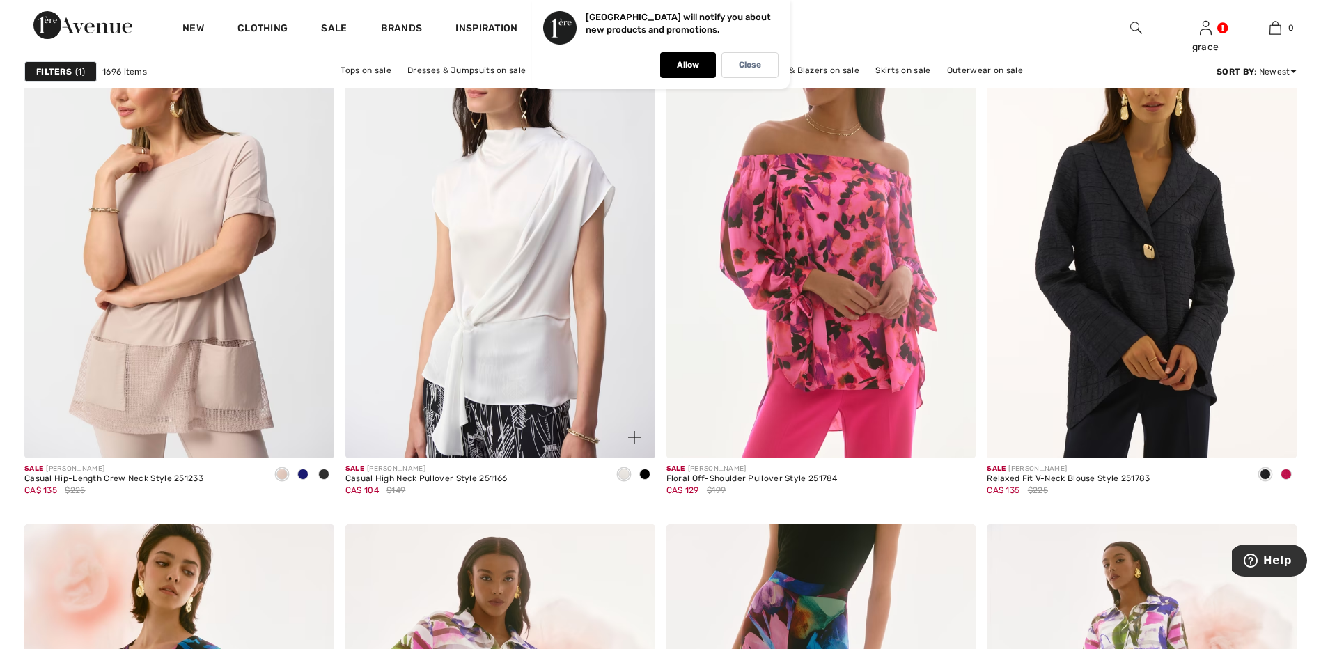
click at [629, 484] on div at bounding box center [623, 475] width 21 height 23
click at [620, 478] on span at bounding box center [623, 473] width 11 height 11
click at [622, 455] on div at bounding box center [626, 429] width 58 height 58
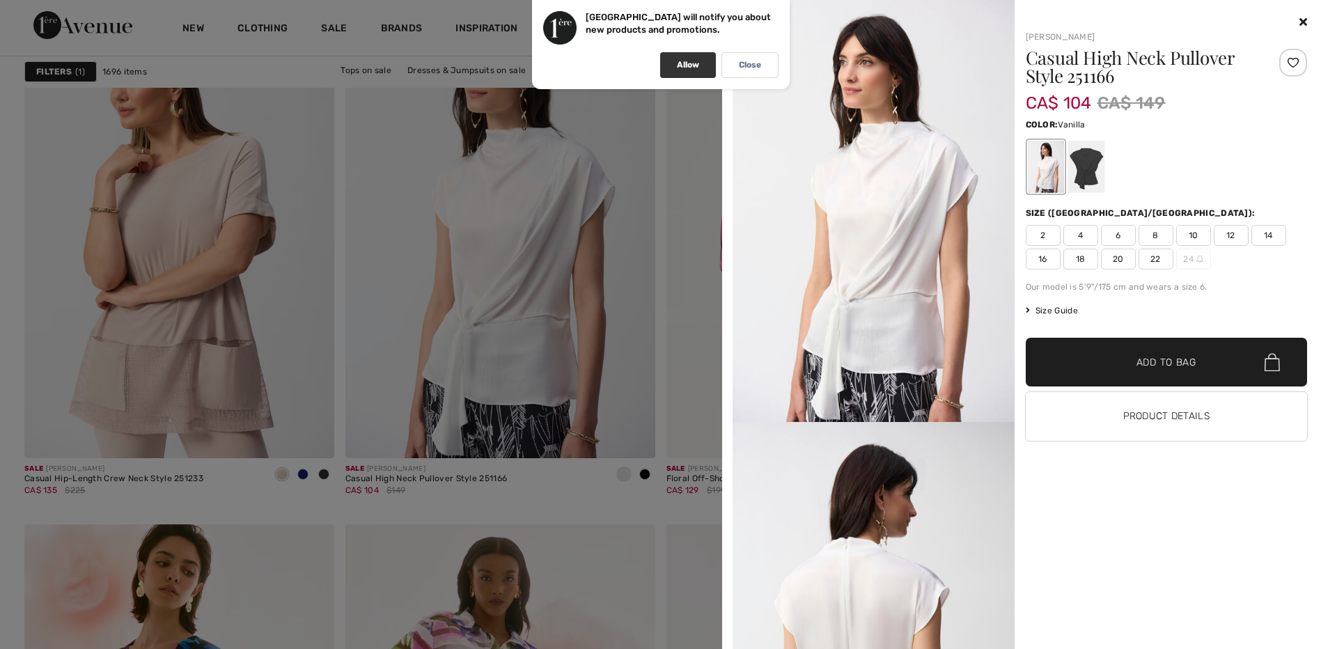
click at [700, 72] on div "Allow" at bounding box center [688, 65] width 56 height 26
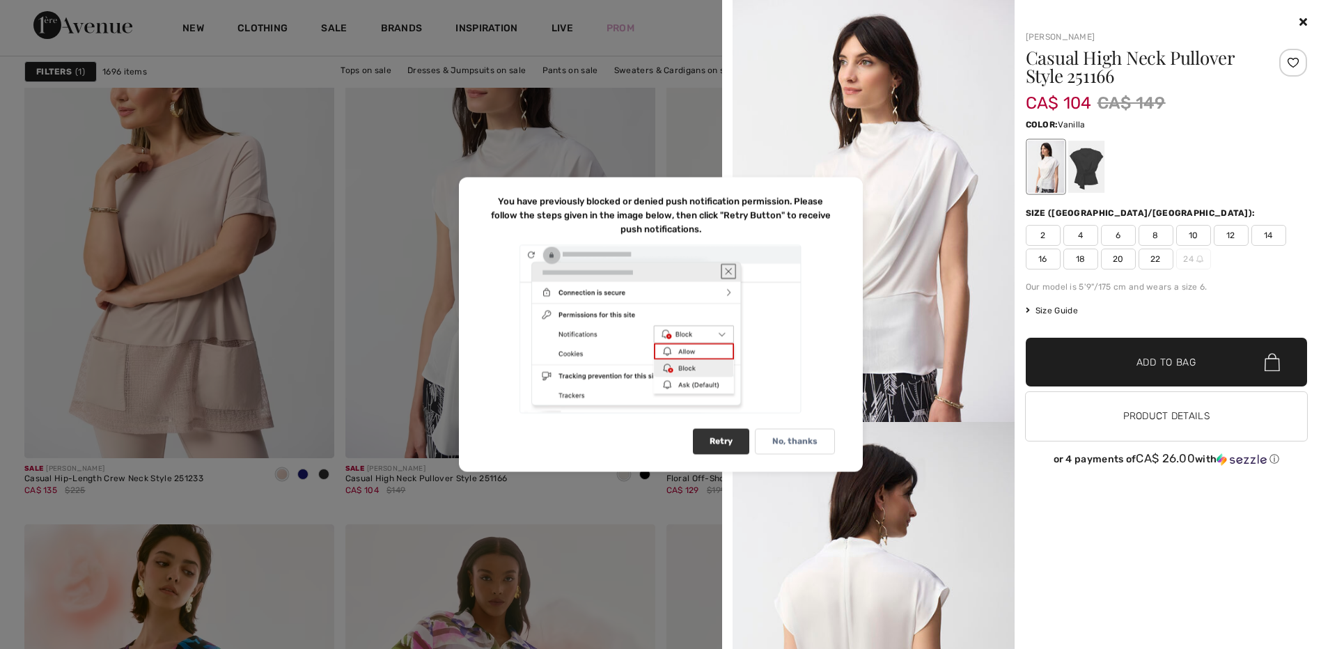
click at [727, 451] on div "Retry" at bounding box center [721, 442] width 56 height 26
click at [799, 443] on p "No, thanks" at bounding box center [794, 441] width 45 height 10
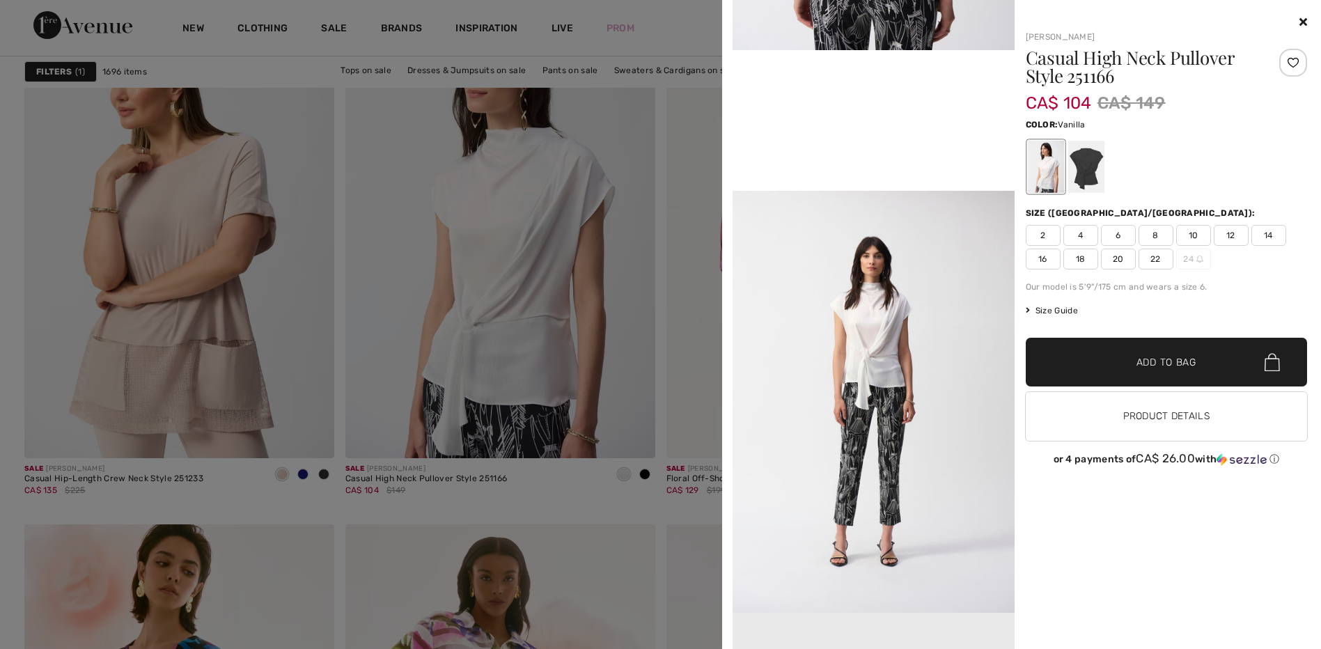
scroll to position [835, 0]
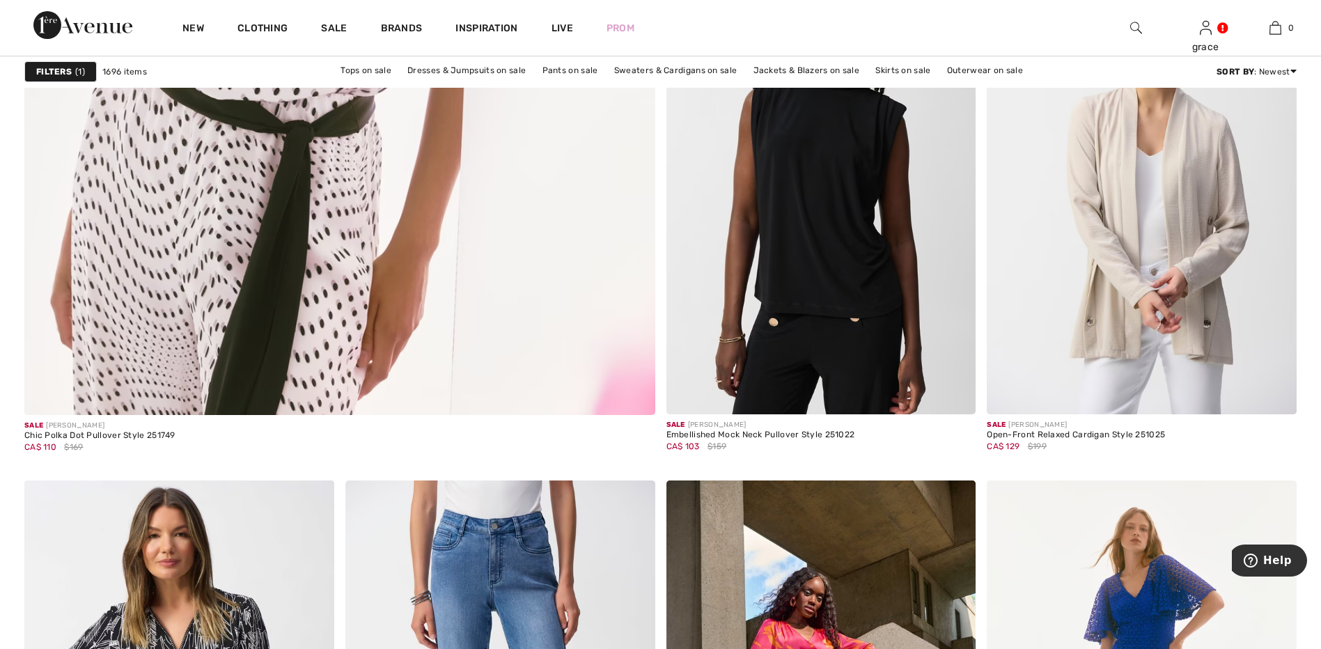
scroll to position [5012, 0]
click at [1105, 307] on img at bounding box center [1141, 181] width 310 height 464
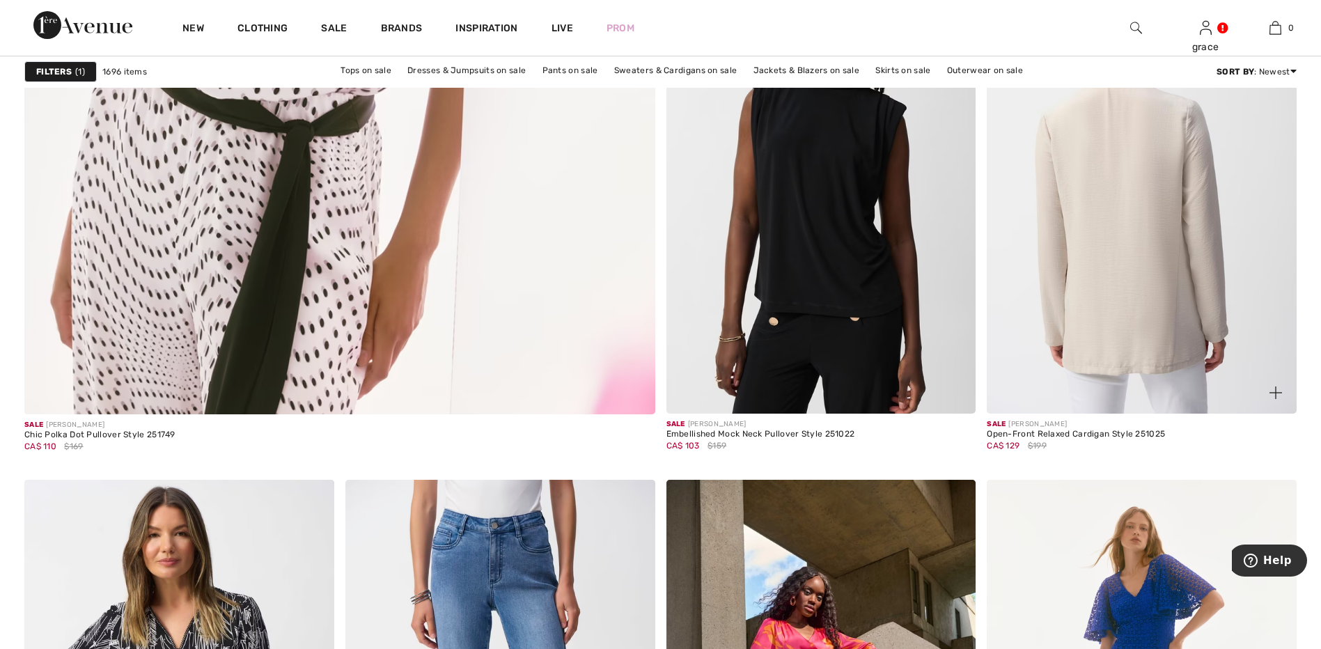
click at [1144, 431] on div "Open-Front Relaxed Cardigan Style 251025" at bounding box center [1075, 434] width 178 height 10
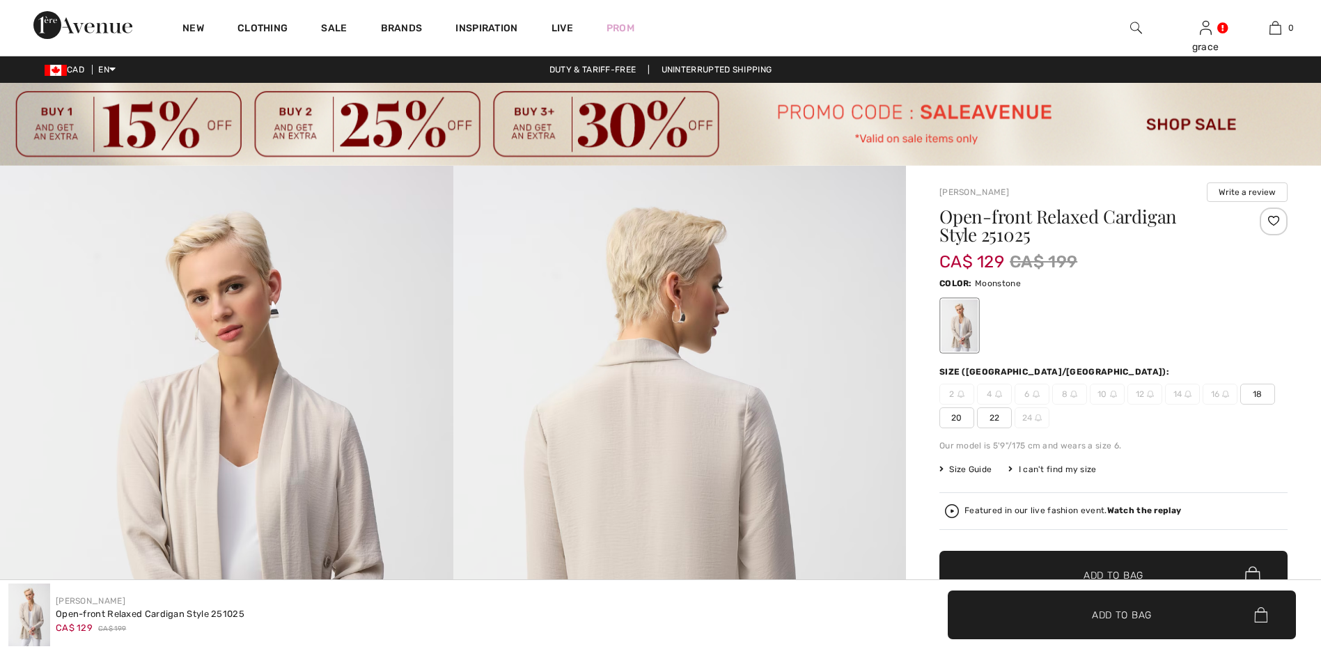
checkbox input "true"
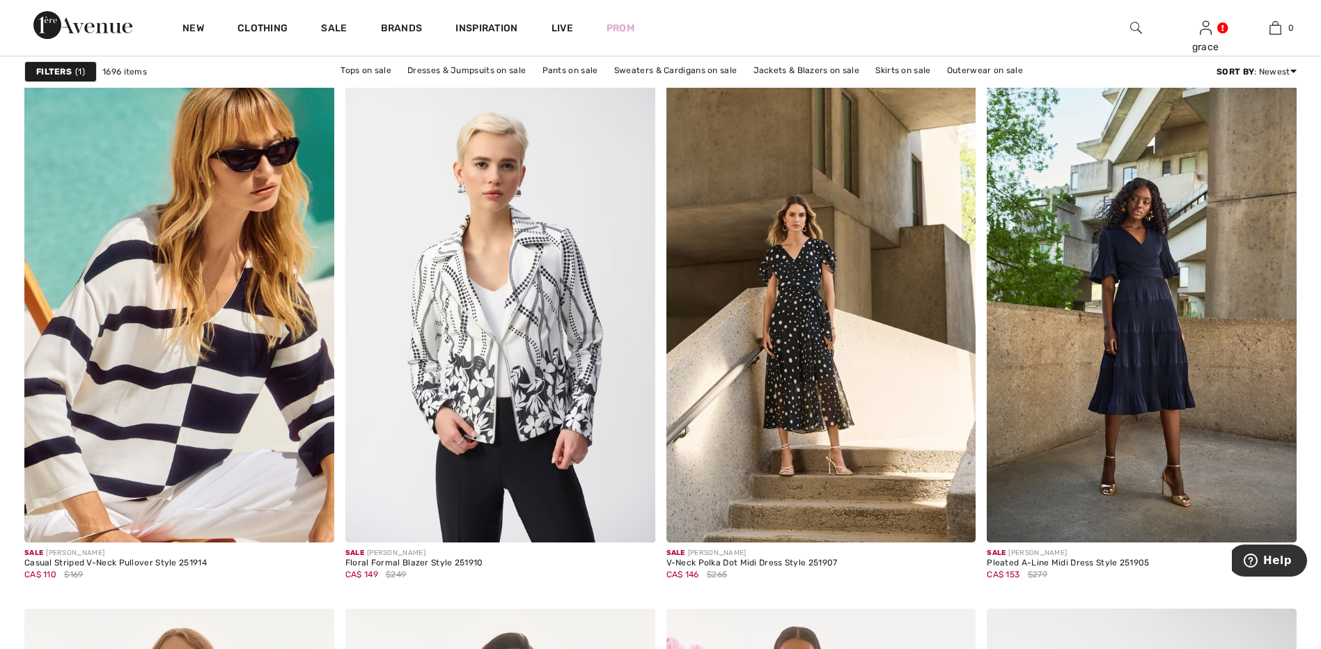
scroll to position [2576, 0]
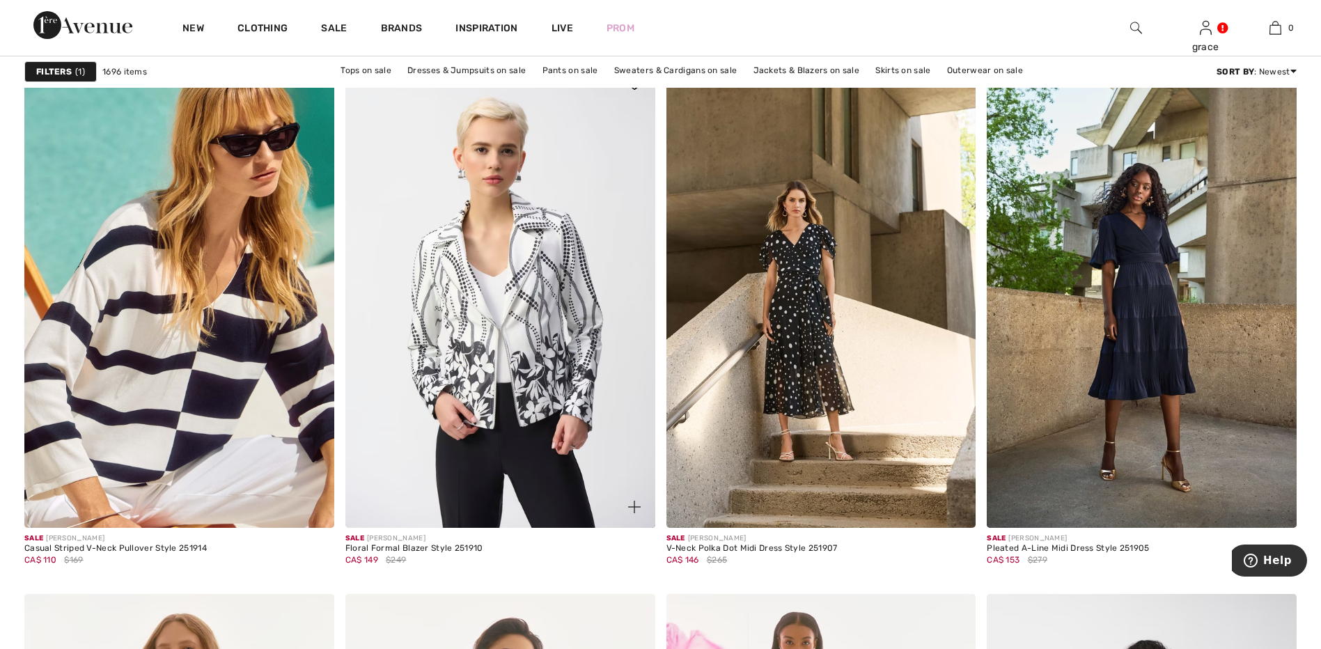
click at [537, 397] on img at bounding box center [500, 295] width 310 height 464
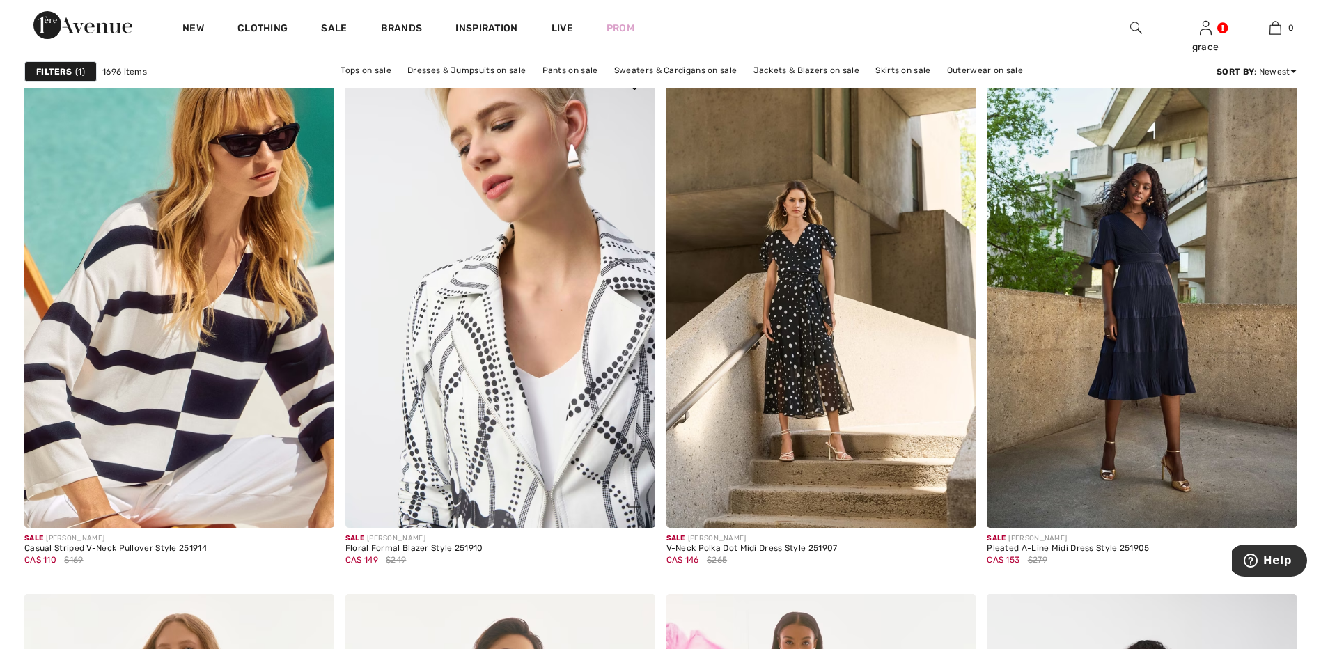
click at [459, 542] on div "Sale JOSEPH RIBKOFF" at bounding box center [414, 538] width 138 height 10
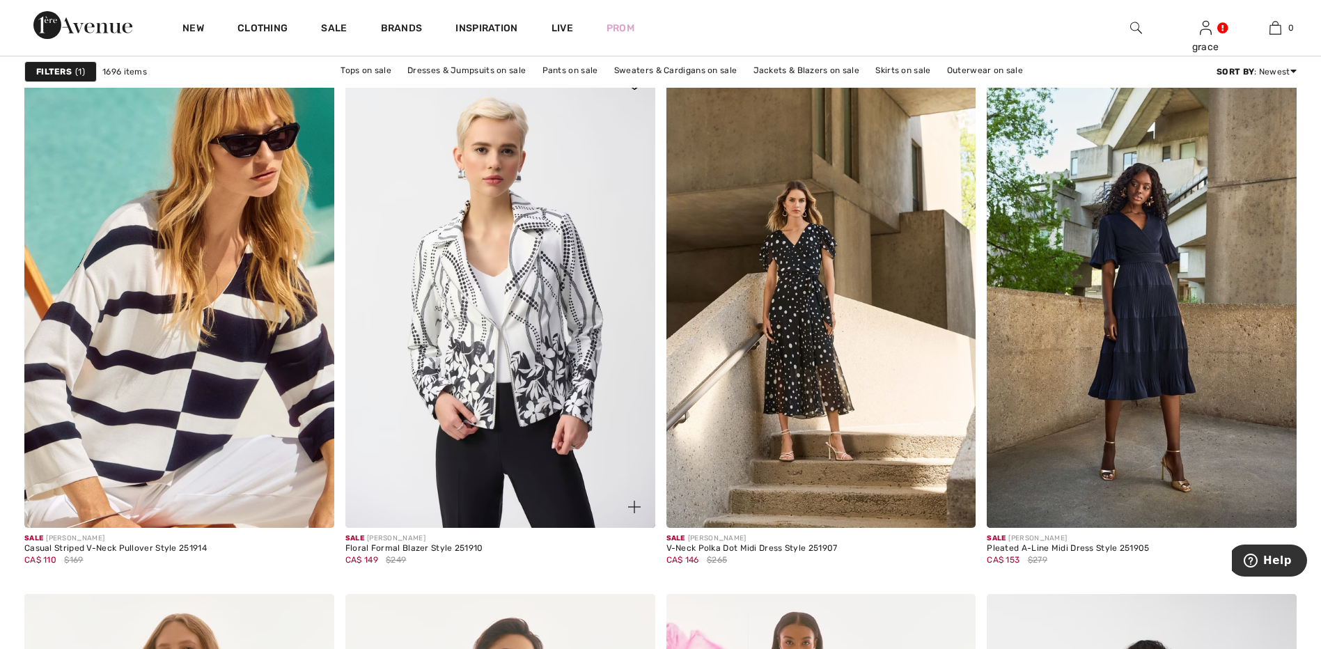
click at [439, 557] on div "CA$ 149 $249" at bounding box center [414, 559] width 138 height 13
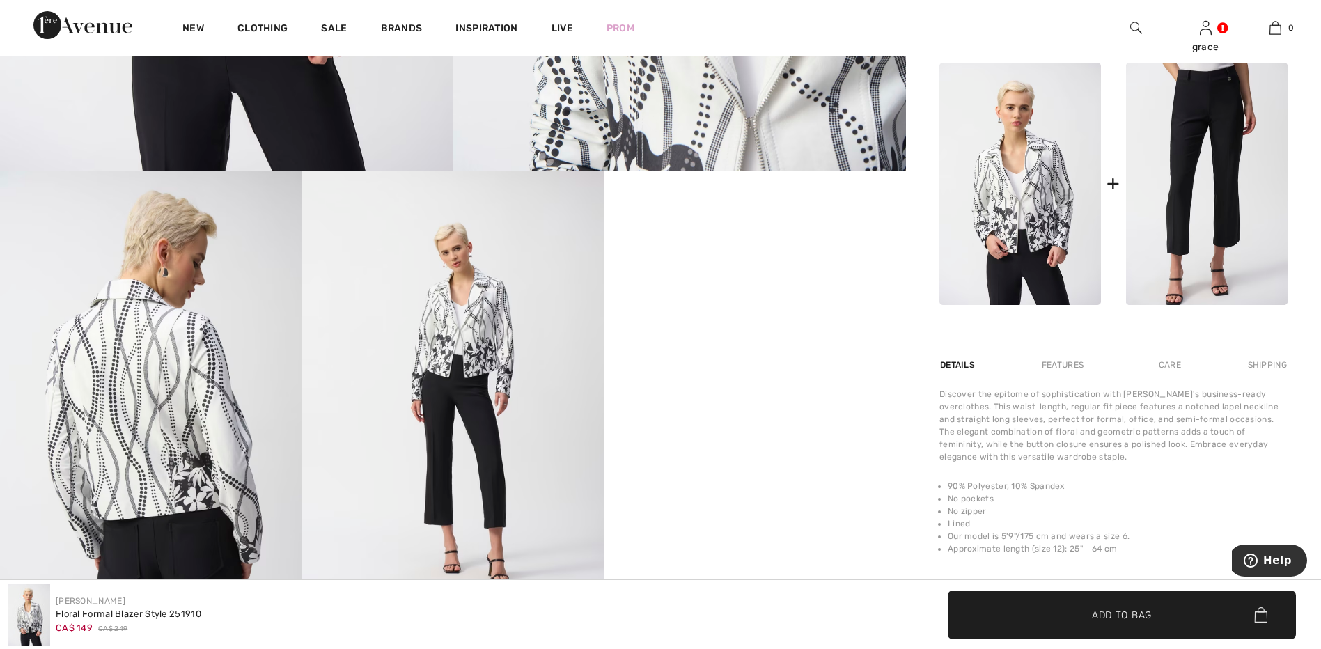
scroll to position [698, 0]
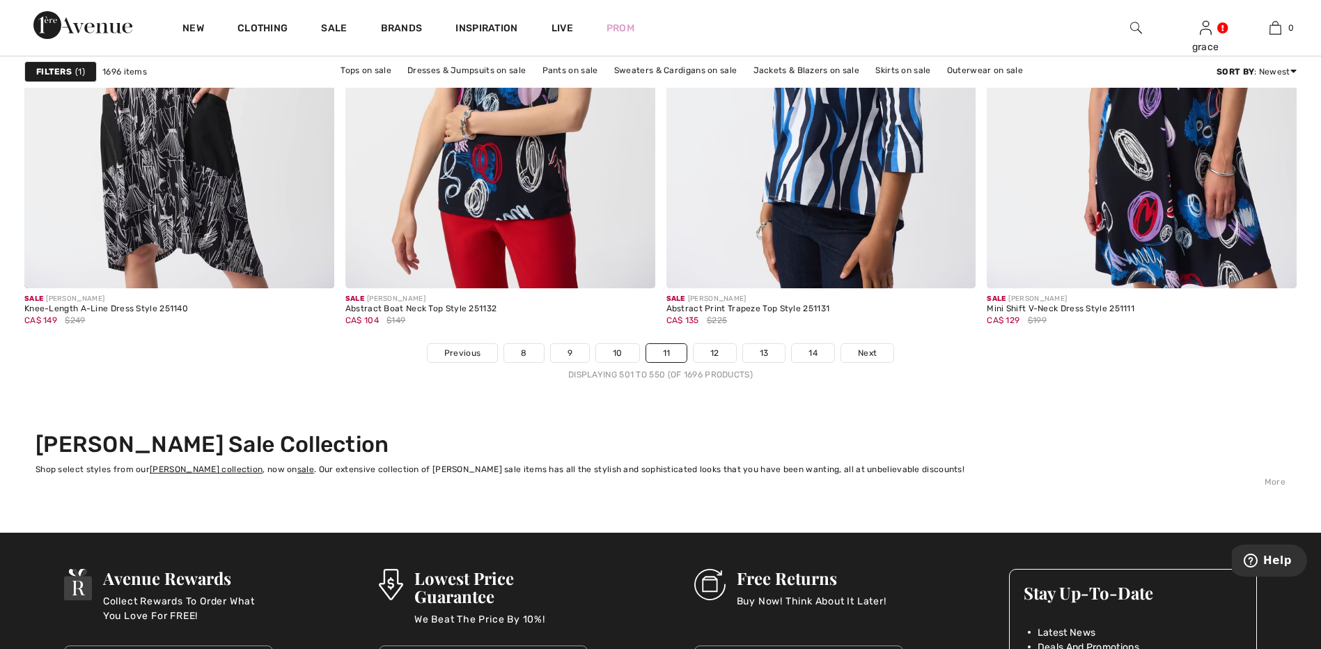
scroll to position [8075, 0]
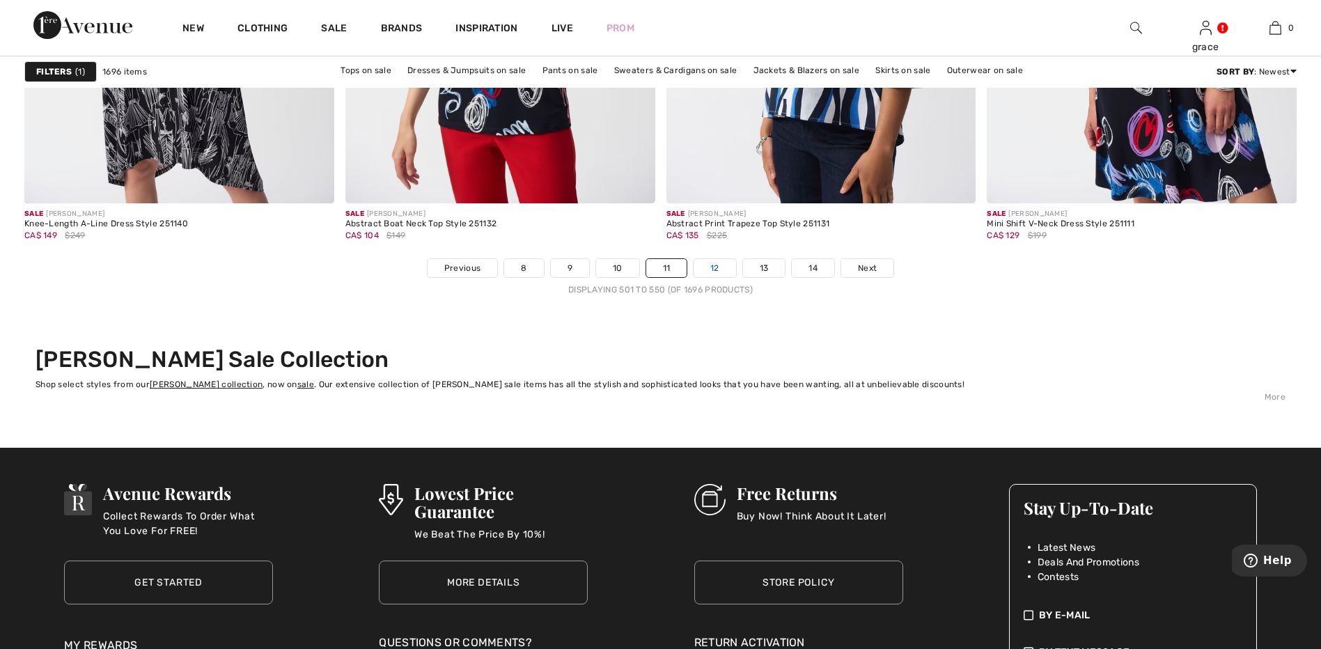
click at [716, 265] on link "12" at bounding box center [714, 268] width 42 height 18
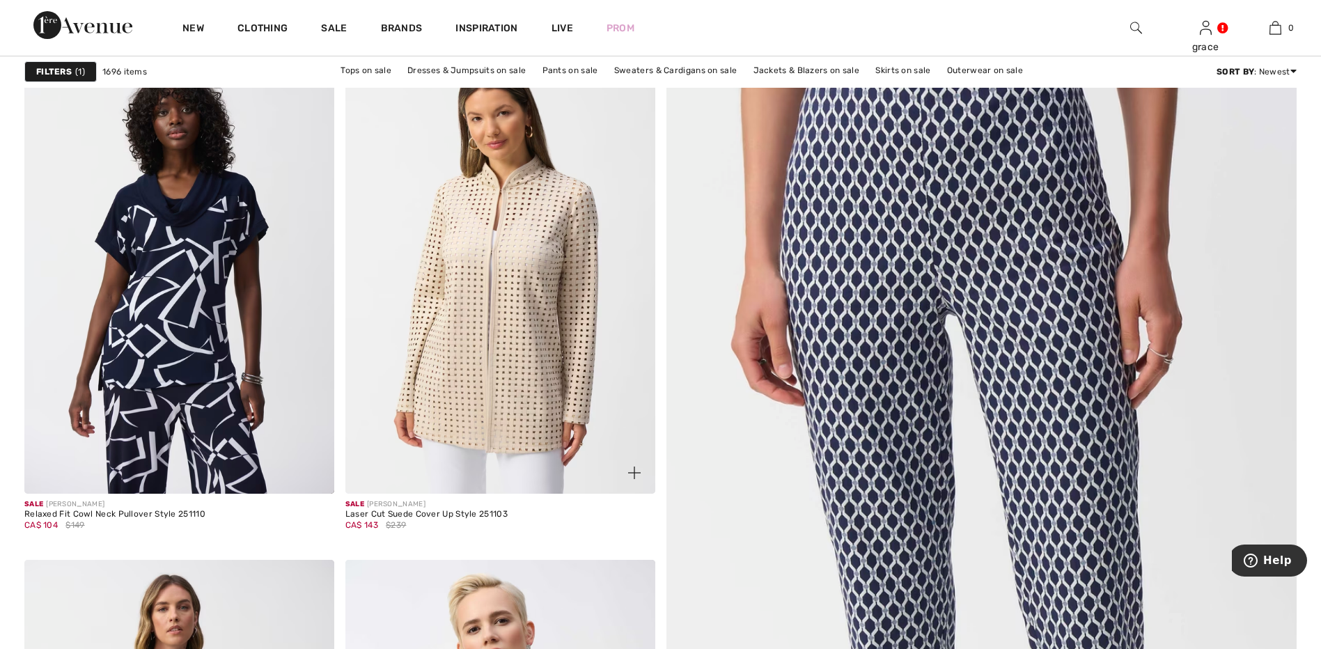
click at [515, 382] on img at bounding box center [500, 261] width 310 height 464
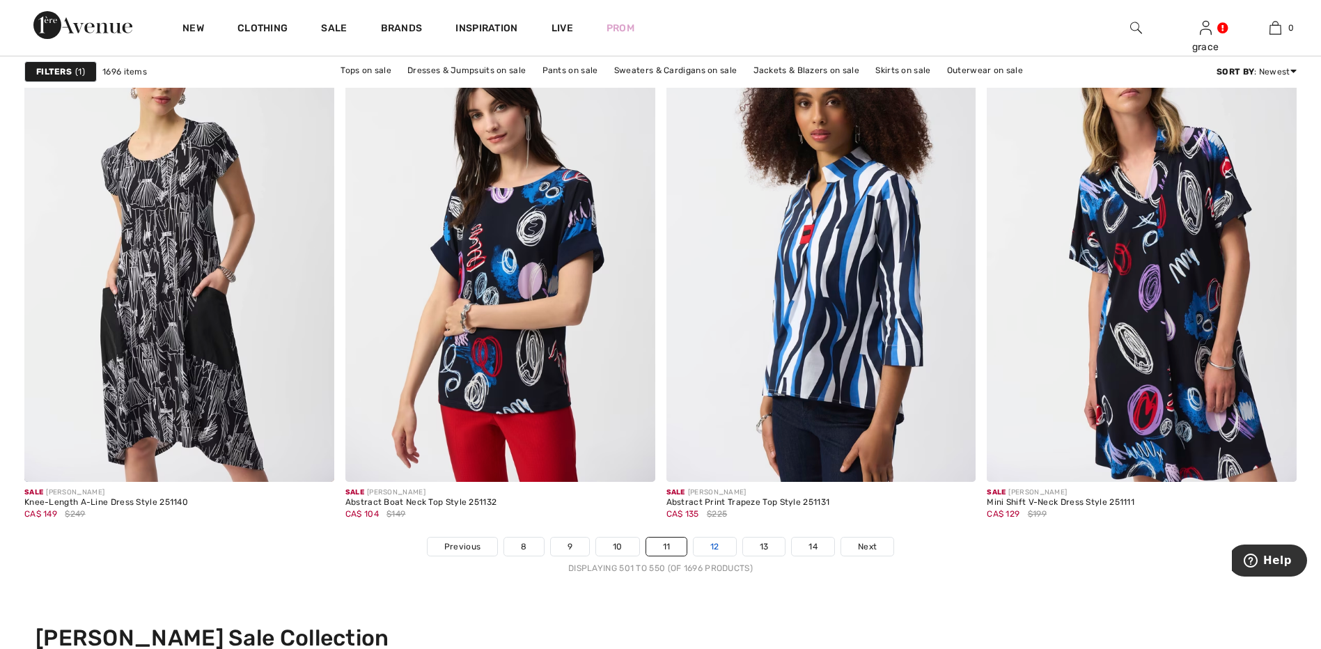
click at [714, 546] on link "12" at bounding box center [714, 546] width 42 height 18
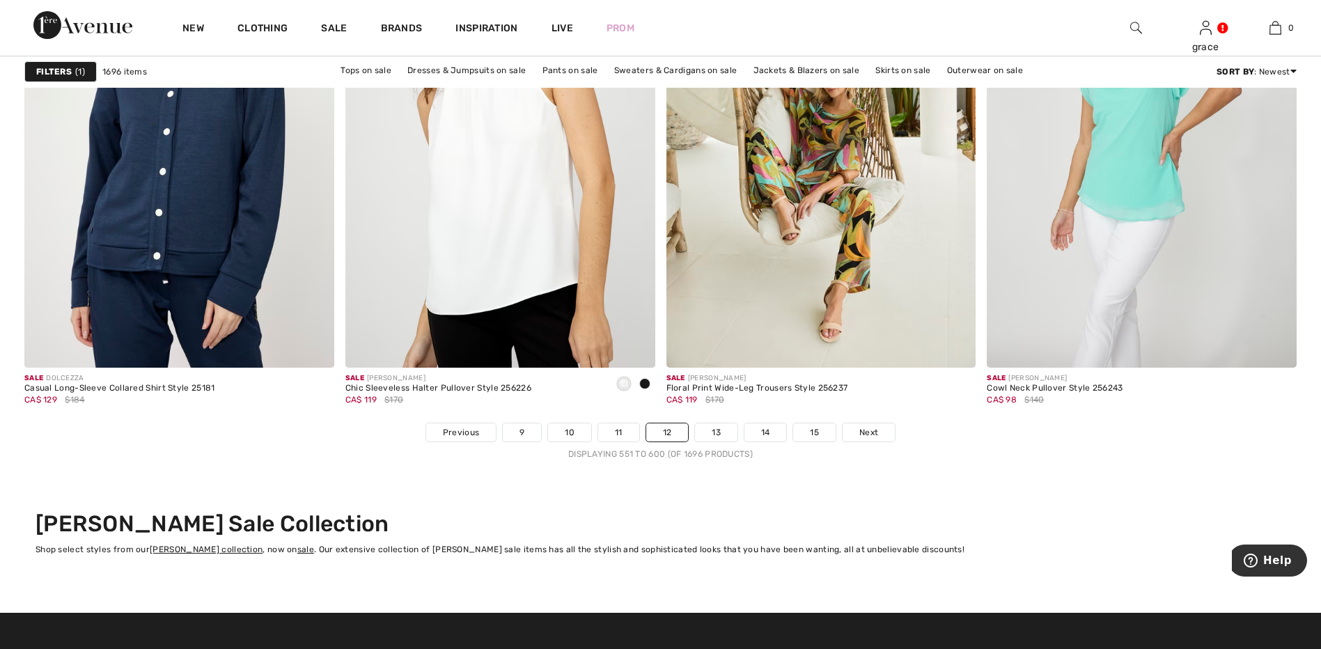
scroll to position [7936, 0]
